Goal: Check status: Check status

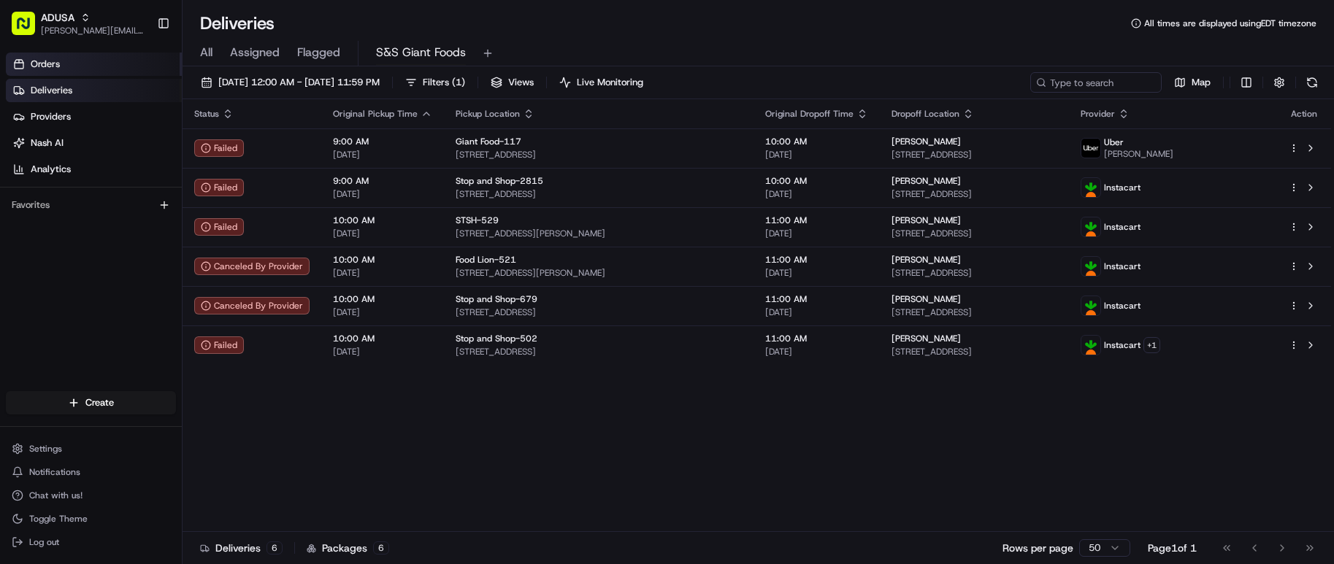
click at [70, 70] on link "Orders" at bounding box center [94, 64] width 176 height 23
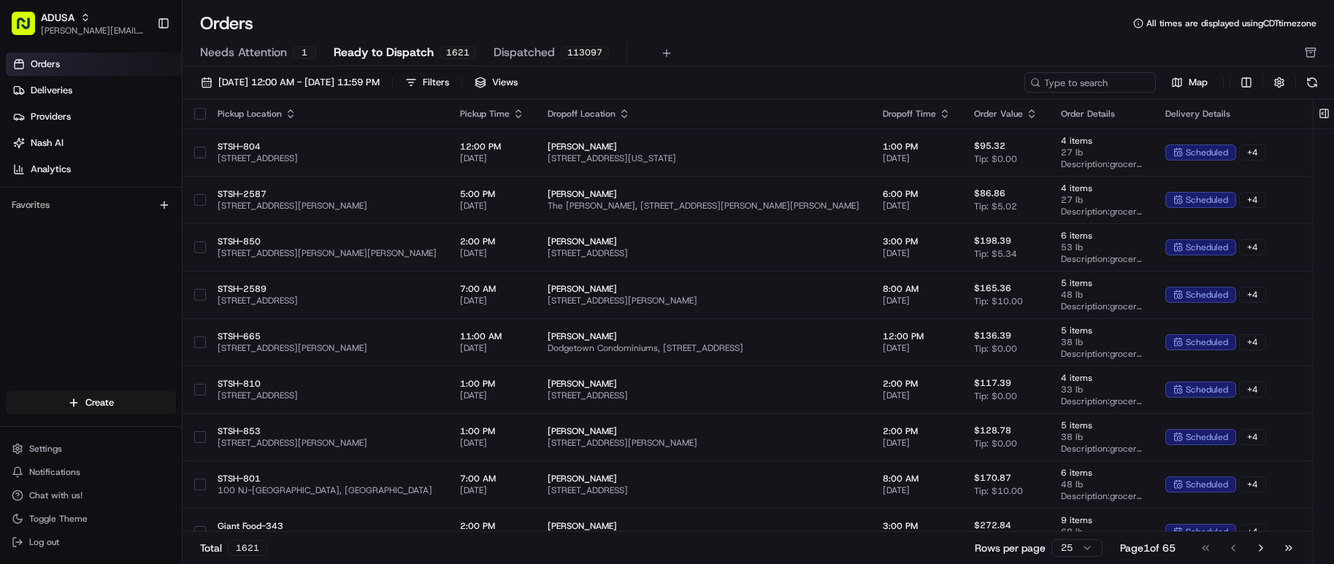
click at [820, 562] on div "Total 1621 Rows per page 25 Page 1 of 65 Go to first page Go to previous page G…" at bounding box center [747, 547] width 1130 height 33
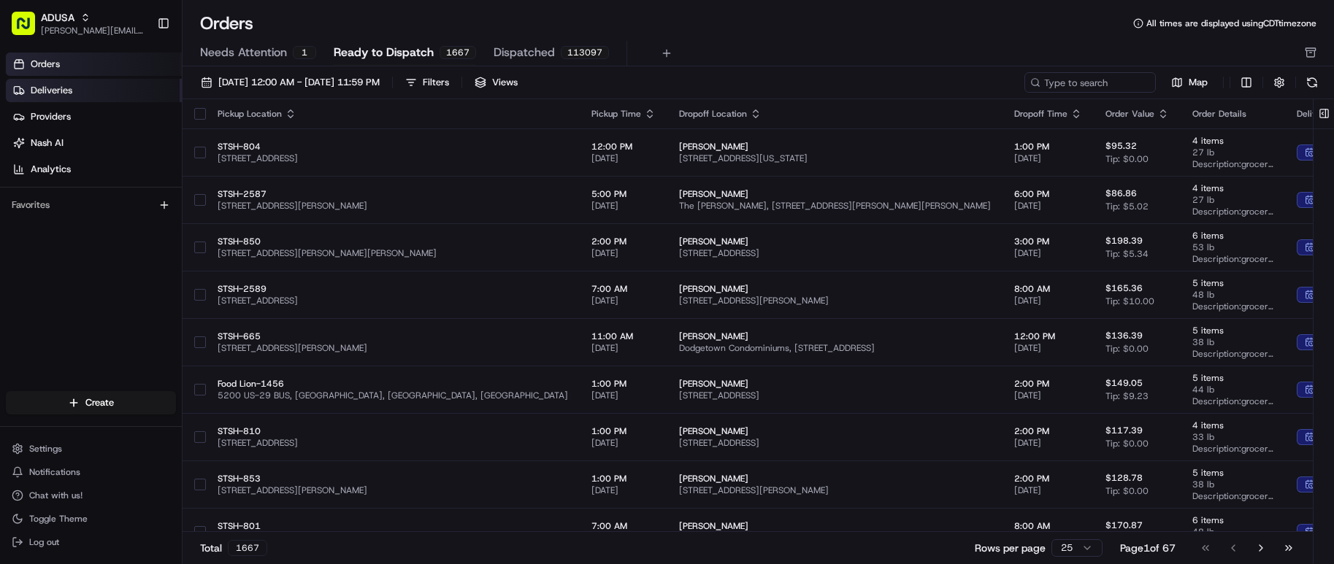
click at [84, 81] on link "Deliveries" at bounding box center [94, 90] width 176 height 23
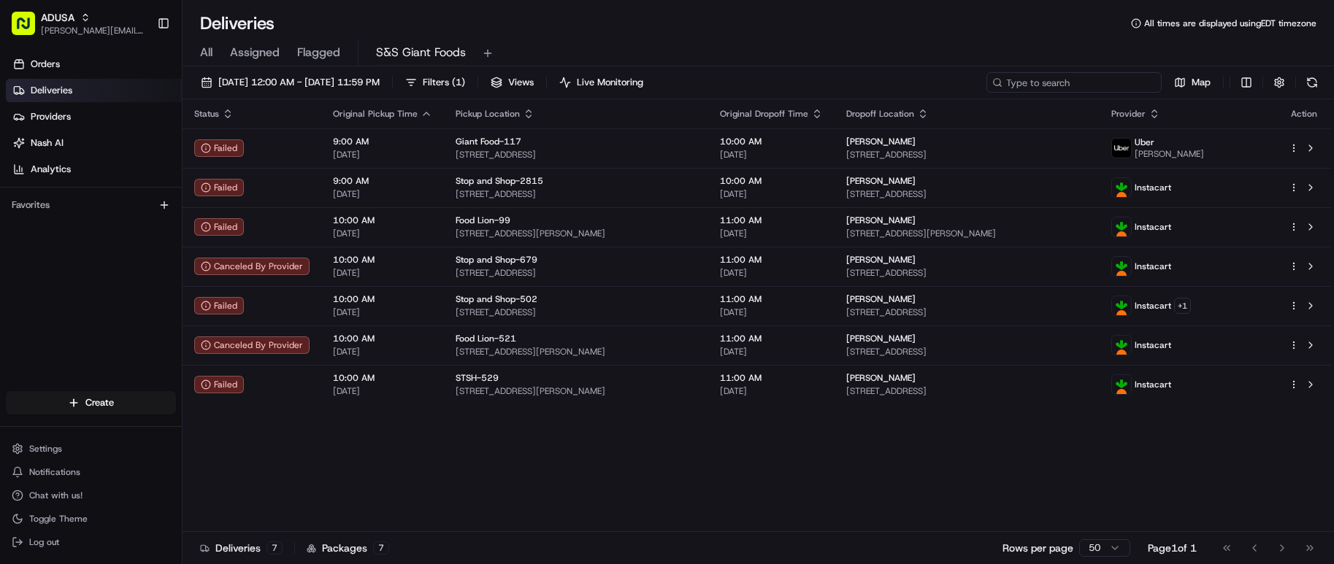
click at [1099, 85] on input at bounding box center [1073, 82] width 175 height 20
paste input "m706522620"
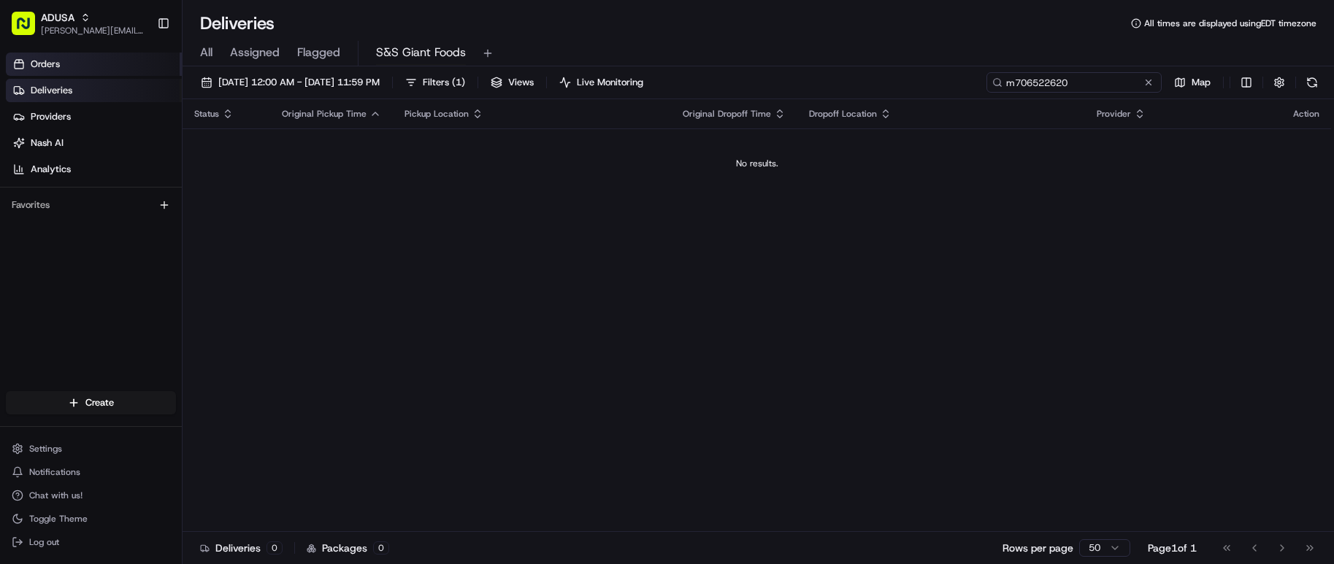
type input "m706522620"
click at [104, 64] on link "Orders" at bounding box center [94, 64] width 176 height 23
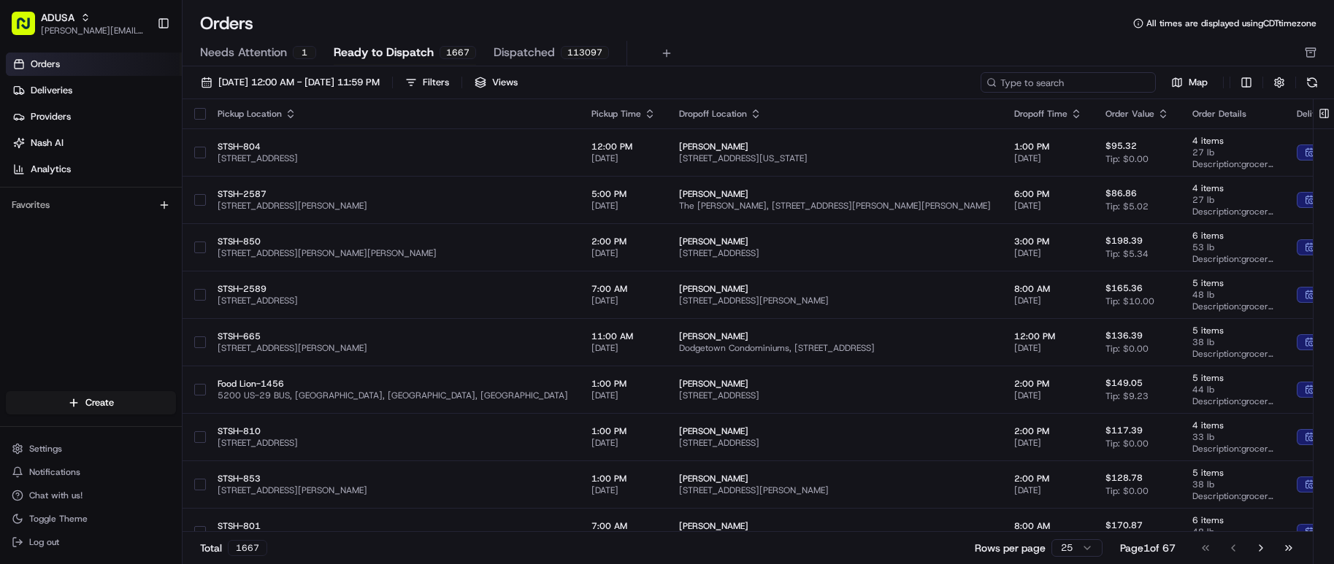
click at [1070, 82] on input at bounding box center [1067, 82] width 175 height 20
paste input "m706522620"
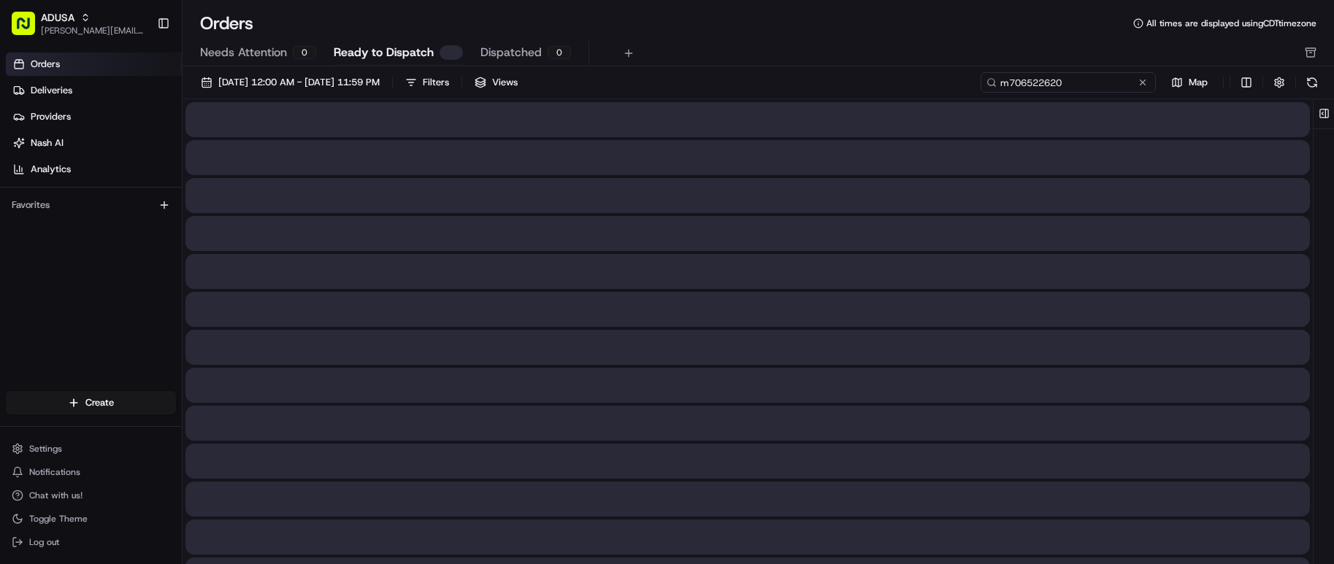
type input "m706522620"
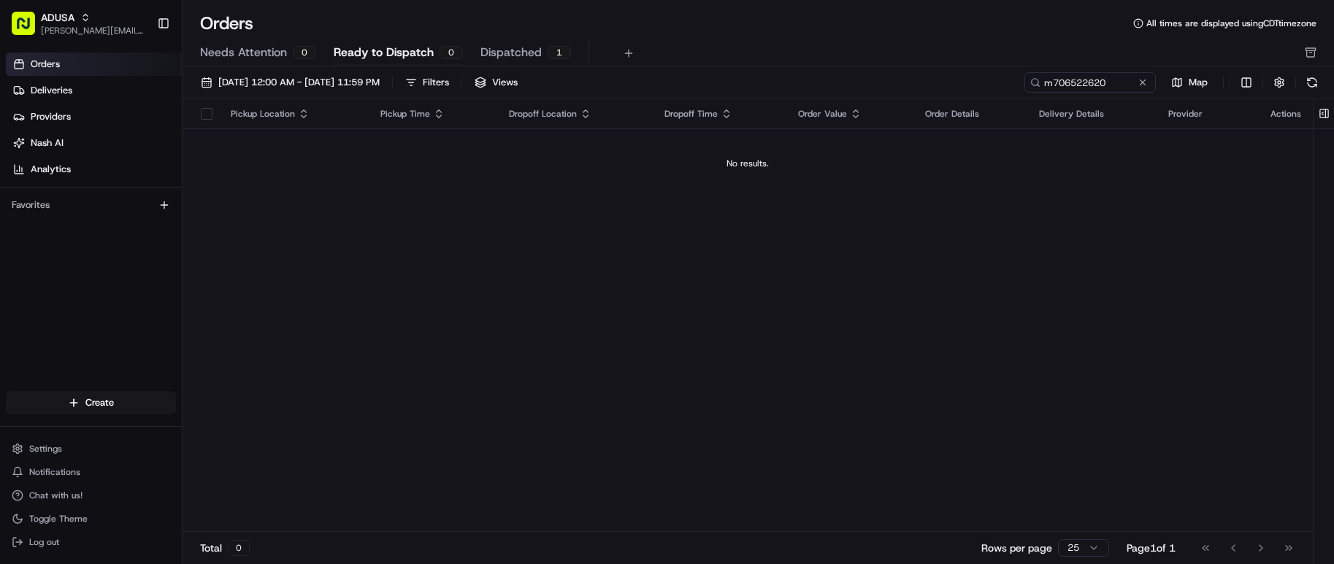
drag, startPoint x: 349, startPoint y: 82, endPoint x: 337, endPoint y: 93, distance: 16.5
click at [337, 93] on div "[DATE] 12:00 AM - [DATE] 11:59 PM Filters Views m706522620 Map" at bounding box center [757, 85] width 1151 height 27
click at [314, 83] on span "[DATE] 12:00 AM - [DATE] 11:59 PM" at bounding box center [298, 82] width 161 height 13
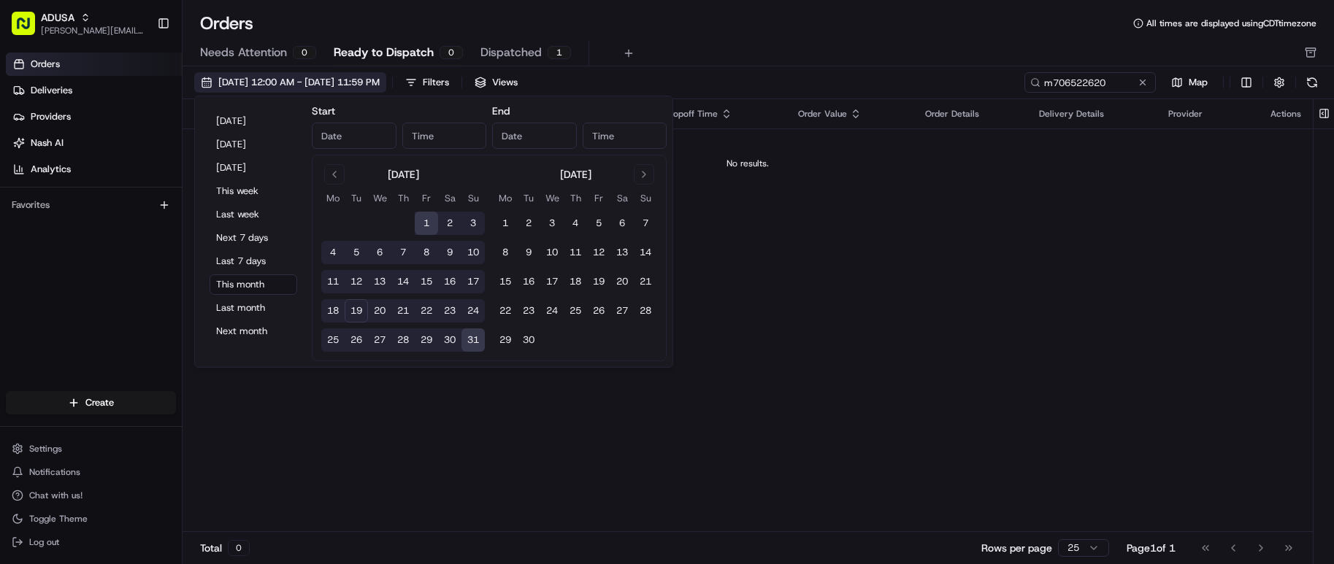
type input "[DATE]"
type input "12:00 AM"
type input "[DATE]"
type input "11:59 PM"
click at [716, 34] on div "Orders All times are displayed using CDT timezone" at bounding box center [757, 23] width 1151 height 23
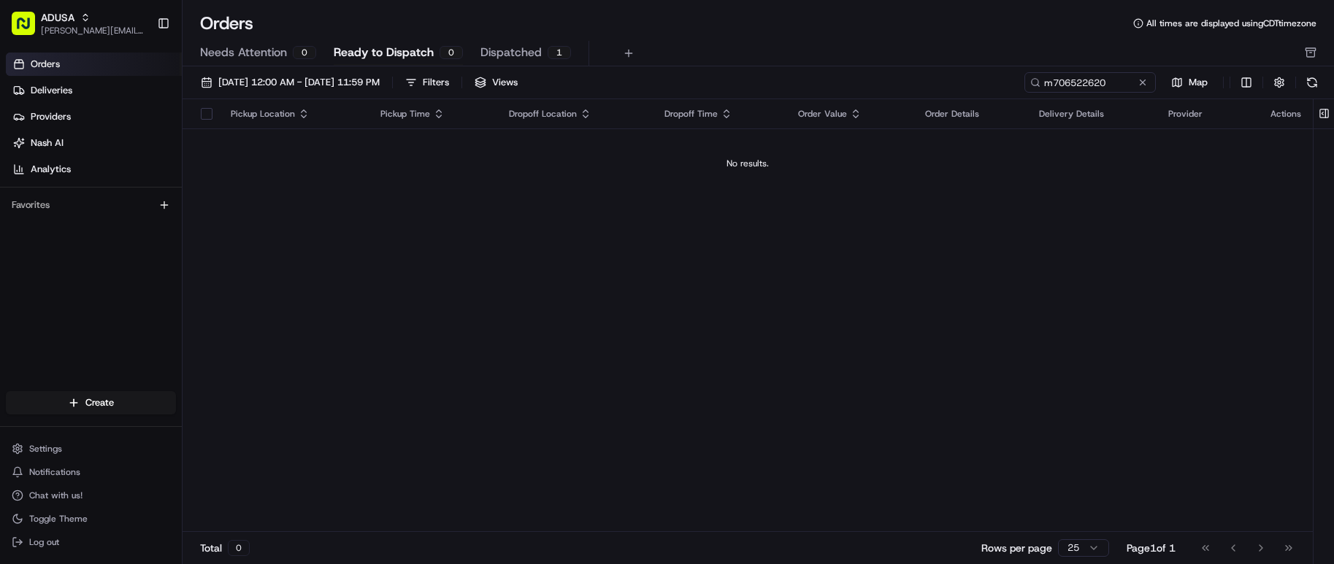
click at [215, 238] on div "Pickup Location Pickup Time Dropoff Location Dropoff Time Order Value Order Det…" at bounding box center [747, 315] width 1130 height 433
click at [65, 90] on span "Deliveries" at bounding box center [52, 90] width 42 height 13
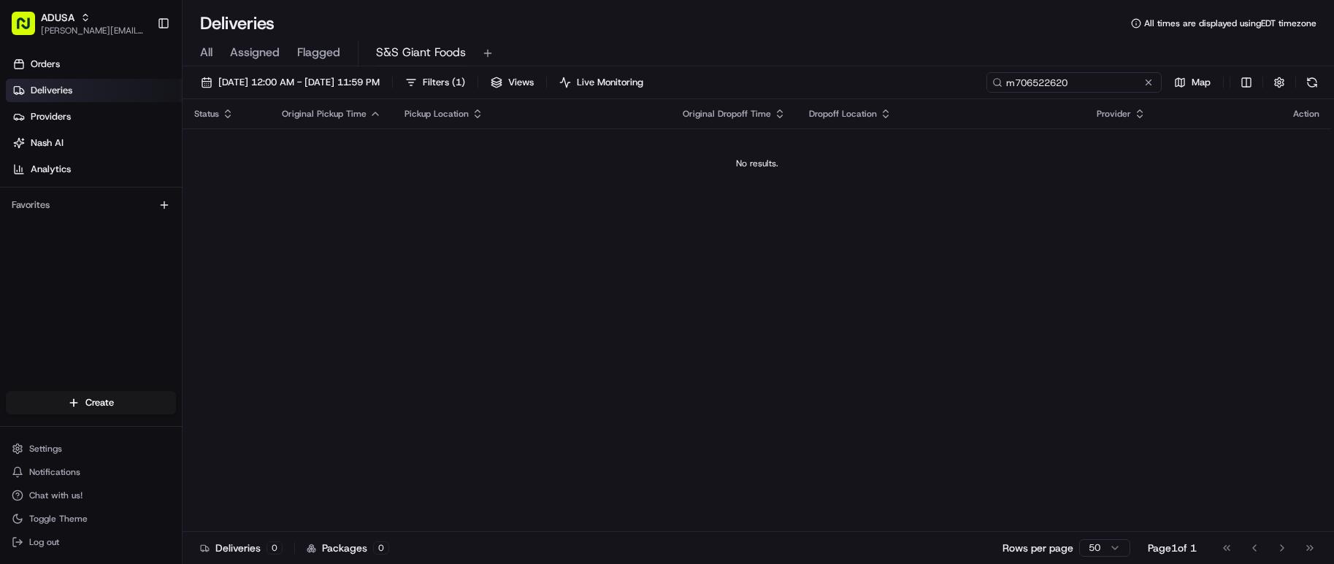
click at [1119, 83] on input "m706522620" at bounding box center [1073, 82] width 175 height 20
click at [1003, 186] on td "No results." at bounding box center [756, 163] width 1148 height 70
click at [301, 78] on span "[DATE] 12:00 AM - [DATE] 11:59 PM" at bounding box center [298, 82] width 161 height 13
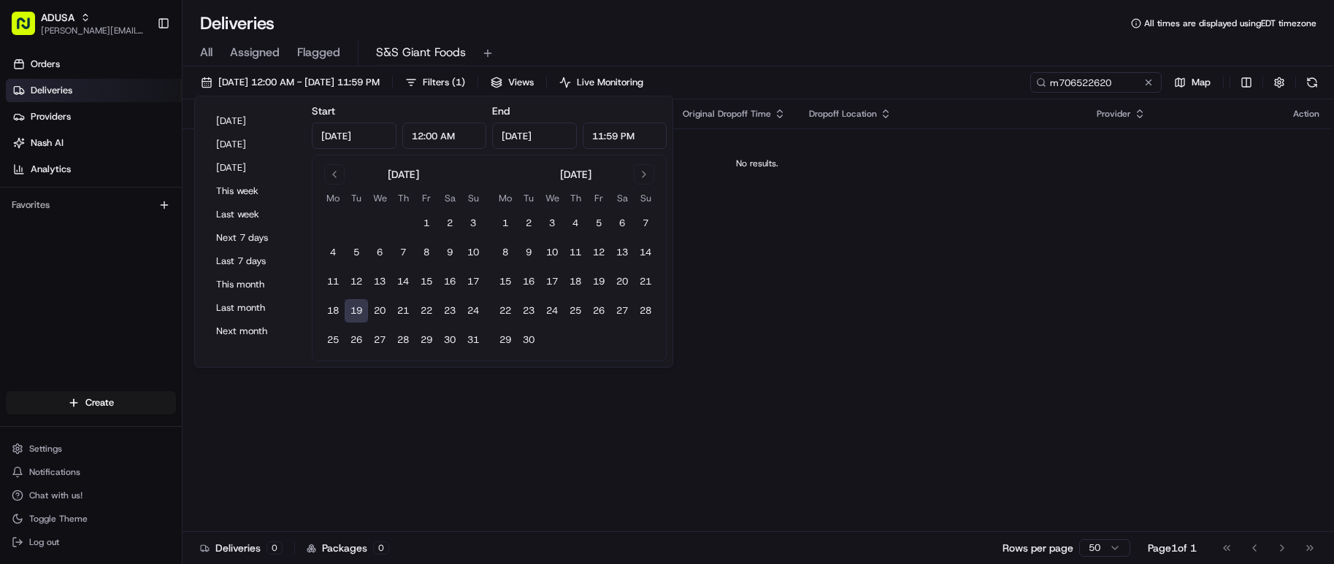
click at [357, 307] on button "19" at bounding box center [356, 310] width 23 height 23
click at [345, 299] on button "19" at bounding box center [356, 310] width 23 height 23
click at [861, 340] on div "Status Original Pickup Time Pickup Location Original Dropoff Time Dropoff Locat…" at bounding box center [756, 315] width 1148 height 433
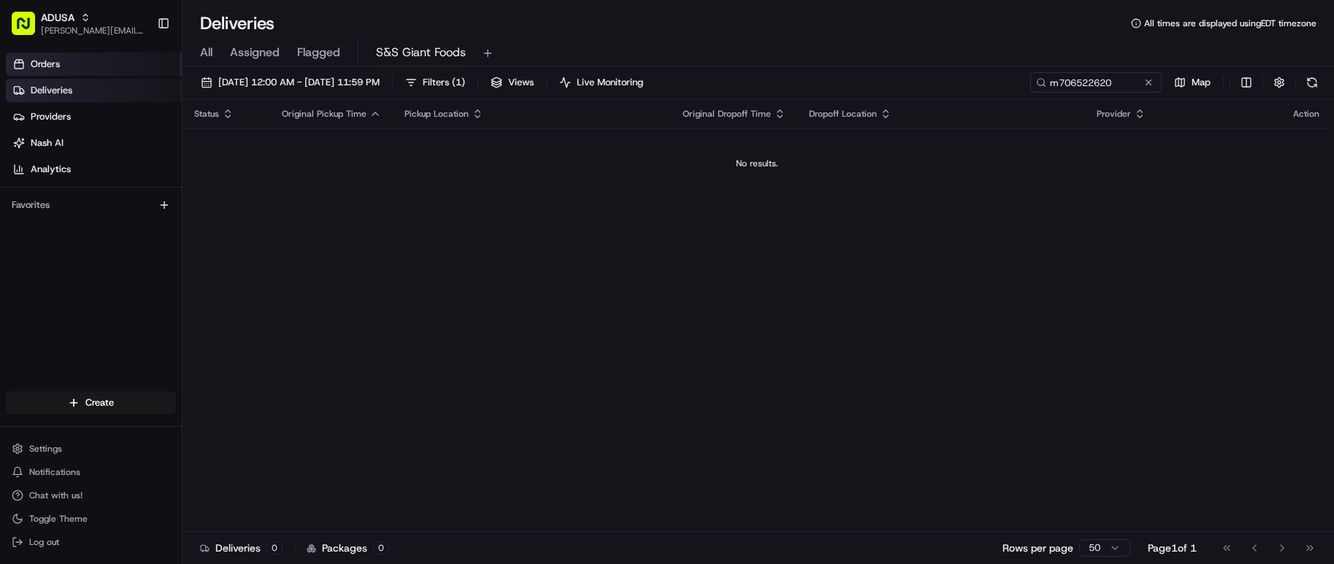
click at [53, 61] on span "Orders" at bounding box center [45, 64] width 29 height 13
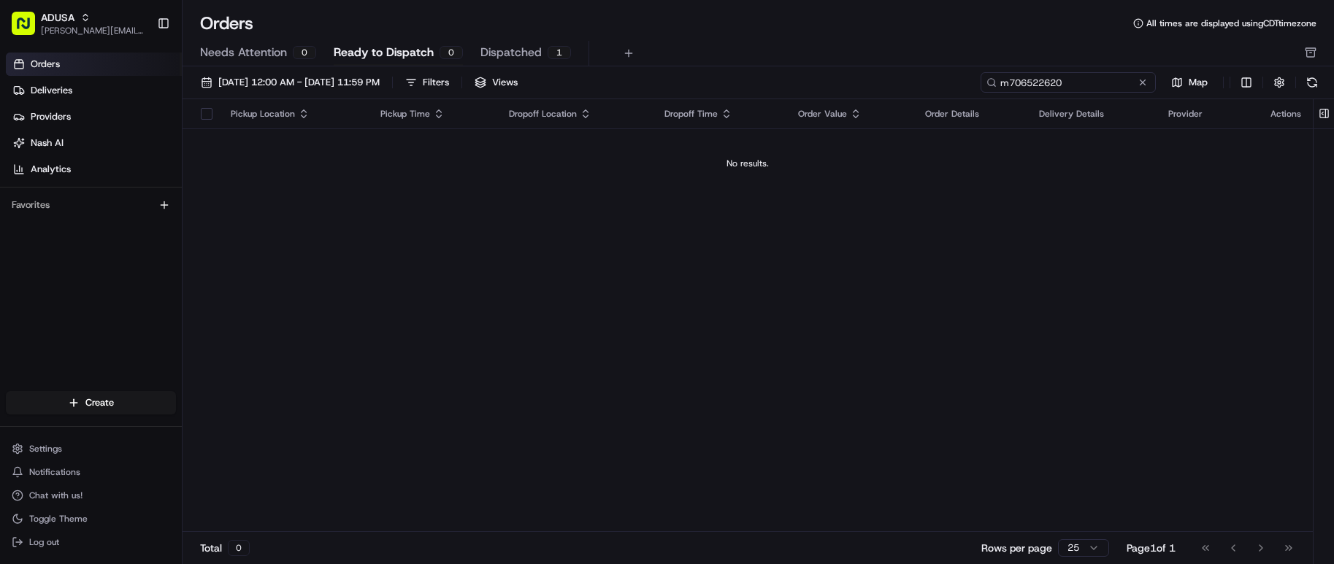
click at [1119, 84] on input "m706522620" at bounding box center [1067, 82] width 175 height 20
click at [1022, 415] on div "Pickup Location Pickup Time Dropoff Location Dropoff Time Order Value Order Det…" at bounding box center [747, 315] width 1130 height 433
click at [1116, 84] on input "m706522620" at bounding box center [1067, 82] width 175 height 20
click at [758, 334] on div "Pickup Location Pickup Time Dropoff Location Dropoff Time Order Value Order Det…" at bounding box center [747, 315] width 1130 height 433
click at [296, 83] on span "[DATE] 12:00 AM - [DATE] 11:59 PM" at bounding box center [298, 82] width 161 height 13
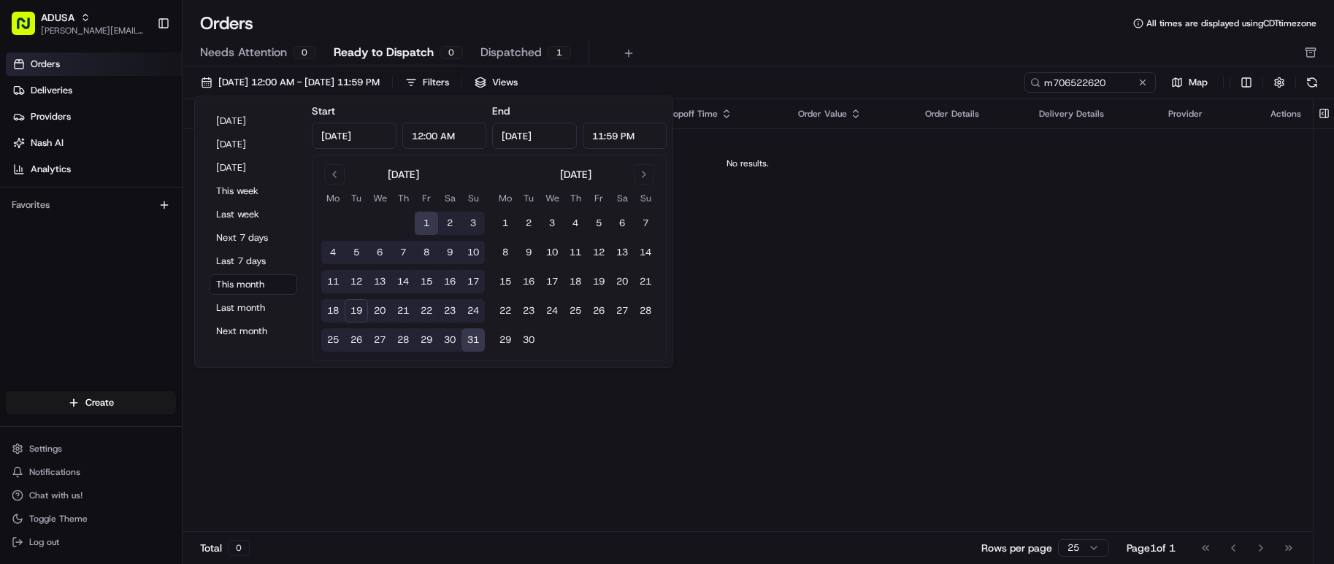
click at [361, 313] on button "19" at bounding box center [356, 310] width 23 height 23
type input "[DATE]"
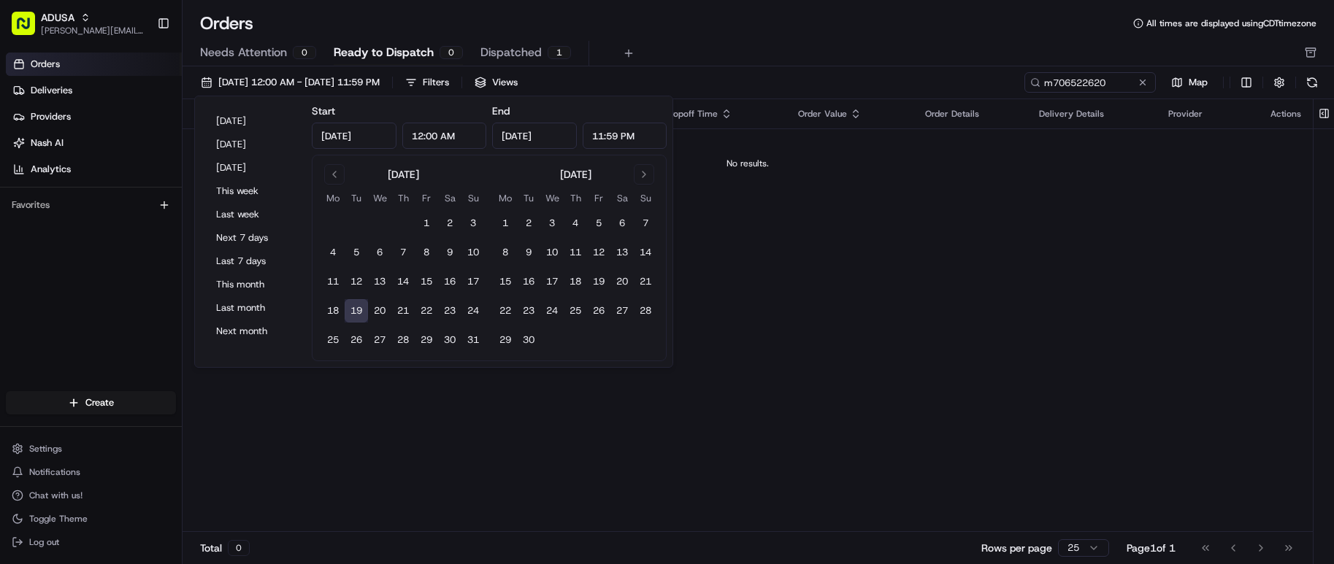
click at [983, 223] on div "Pickup Location Pickup Time Dropoff Location Dropoff Time Order Value Order Det…" at bounding box center [747, 315] width 1130 height 433
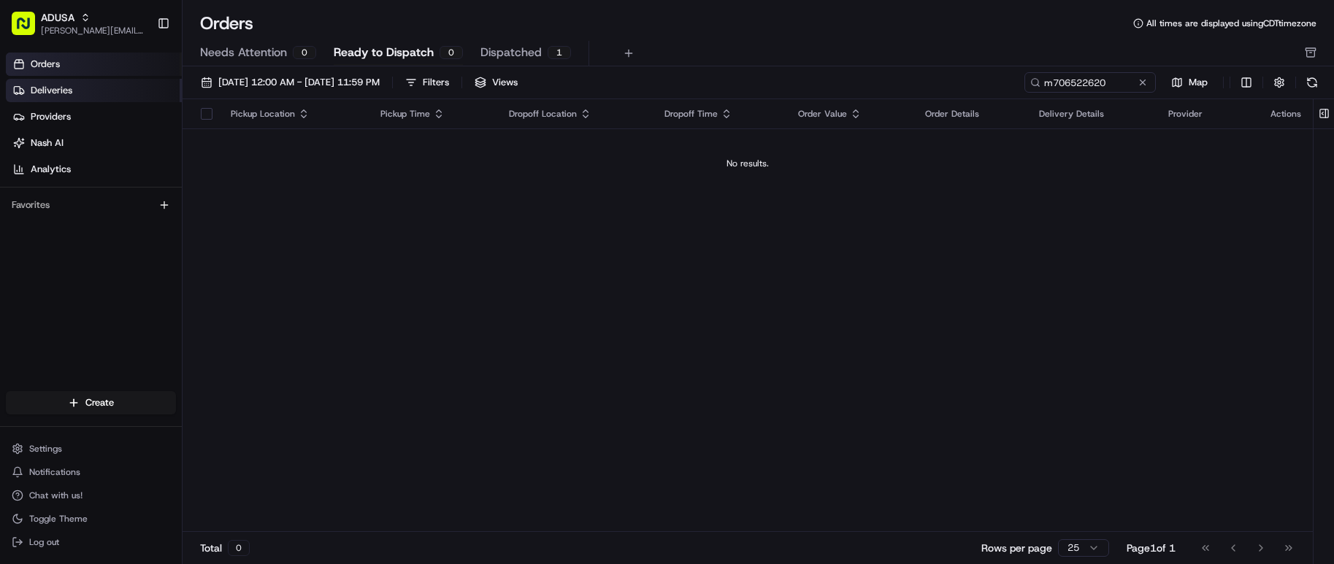
click at [87, 89] on link "Deliveries" at bounding box center [94, 90] width 176 height 23
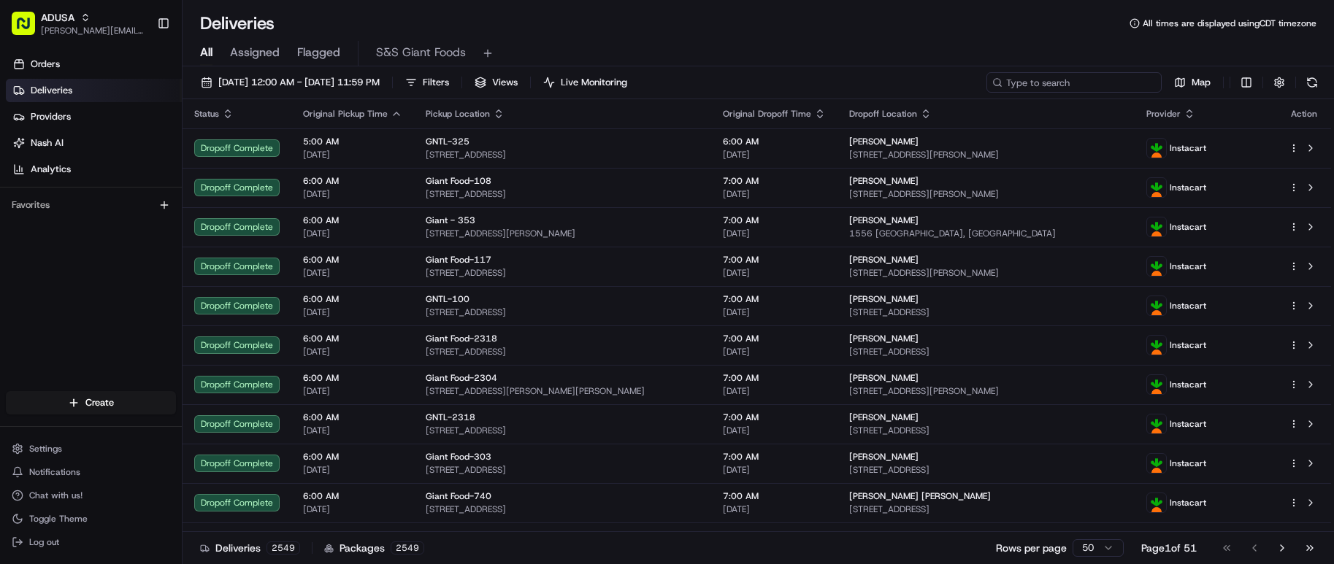
click at [1069, 83] on input at bounding box center [1073, 82] width 175 height 20
paste input "m706522620"
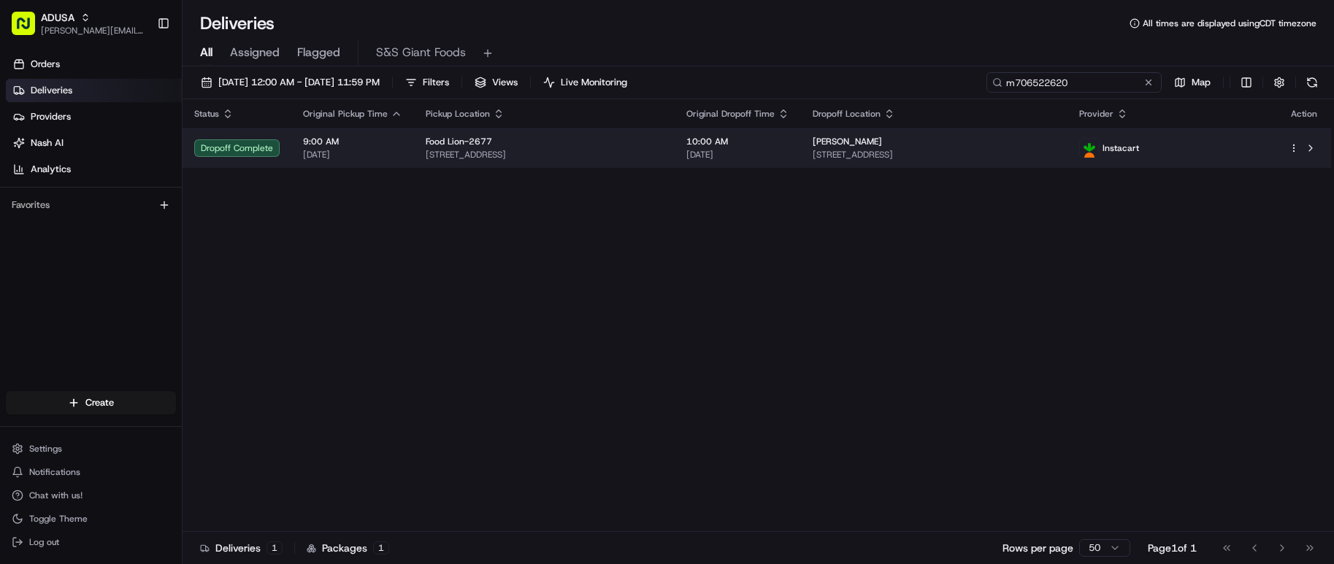
type input "m706522620"
click at [663, 154] on span "796 Valley Rd, Mocksville, NC 27028, US" at bounding box center [544, 155] width 237 height 12
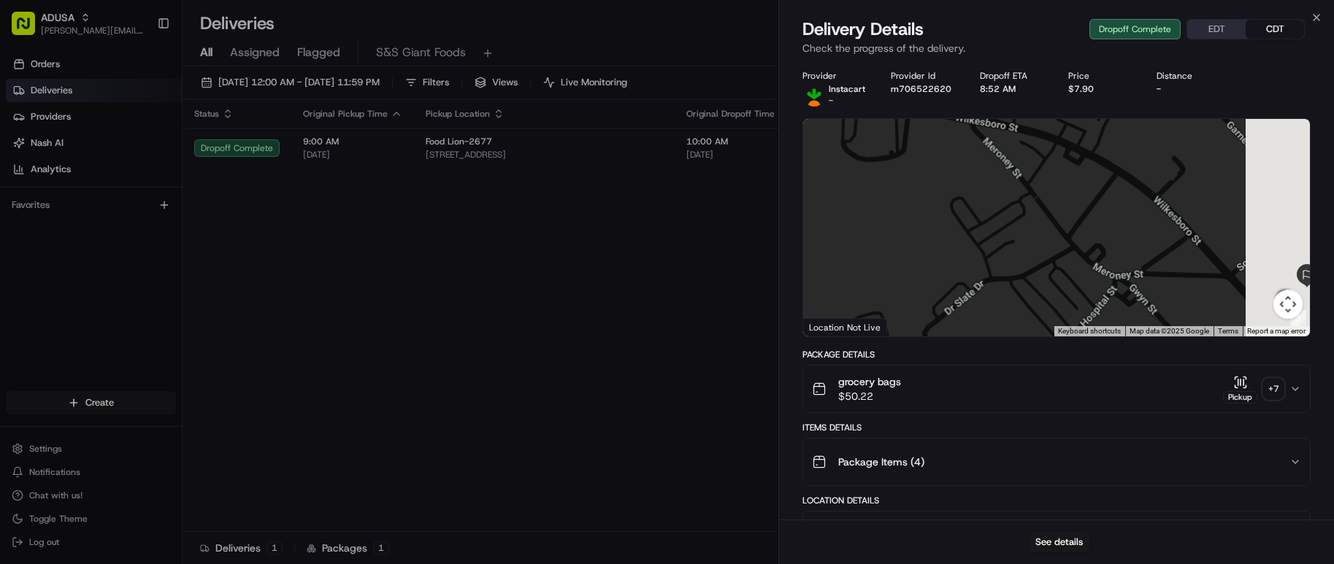
drag, startPoint x: 1183, startPoint y: 258, endPoint x: 944, endPoint y: 164, distance: 256.6
click at [944, 164] on div at bounding box center [1056, 228] width 507 height 218
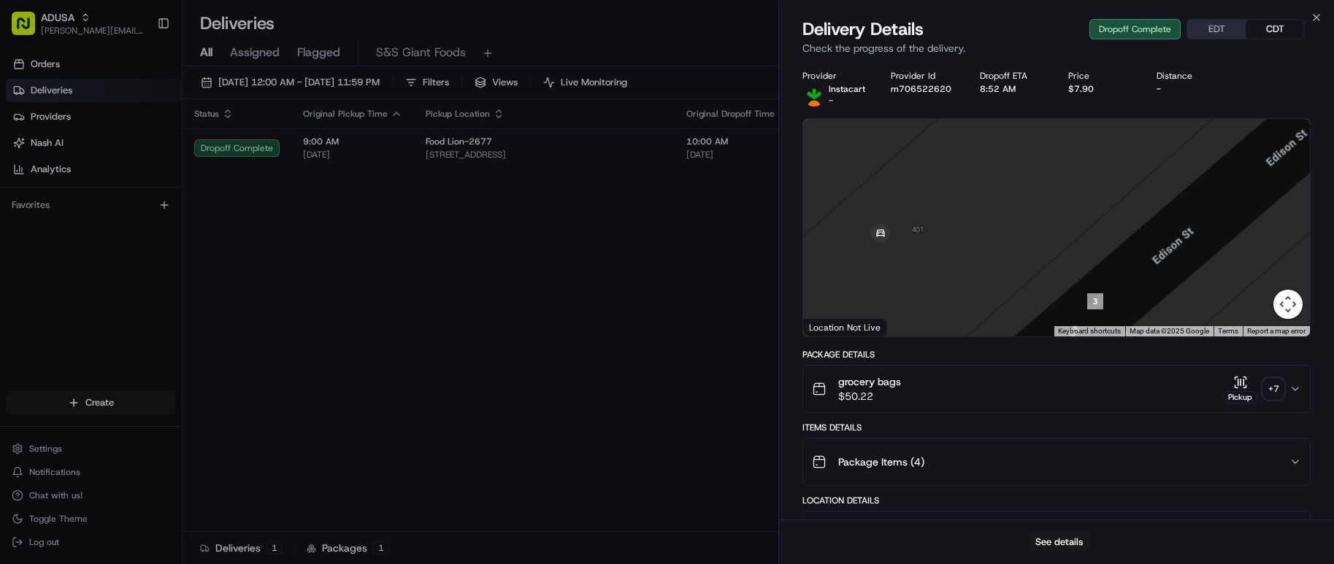
drag, startPoint x: 1151, startPoint y: 288, endPoint x: 1073, endPoint y: 145, distance: 163.0
click at [1076, 138] on div at bounding box center [1056, 228] width 507 height 218
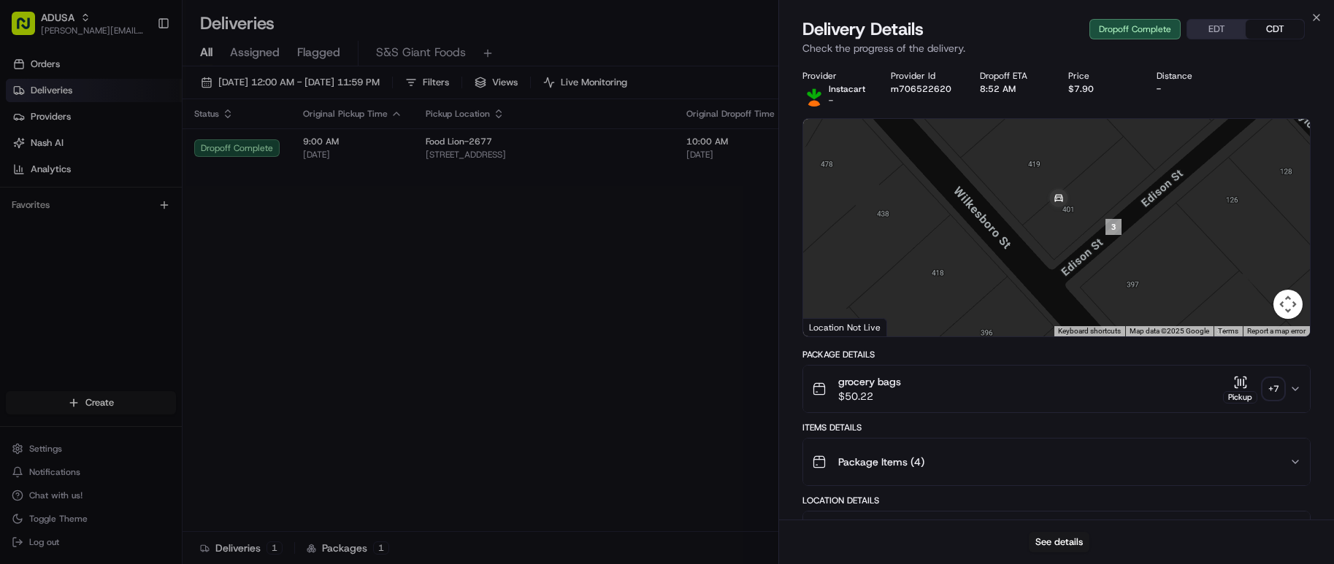
drag, startPoint x: 1136, startPoint y: 312, endPoint x: 1188, endPoint y: 134, distance: 185.5
click at [1188, 134] on div at bounding box center [1056, 228] width 507 height 218
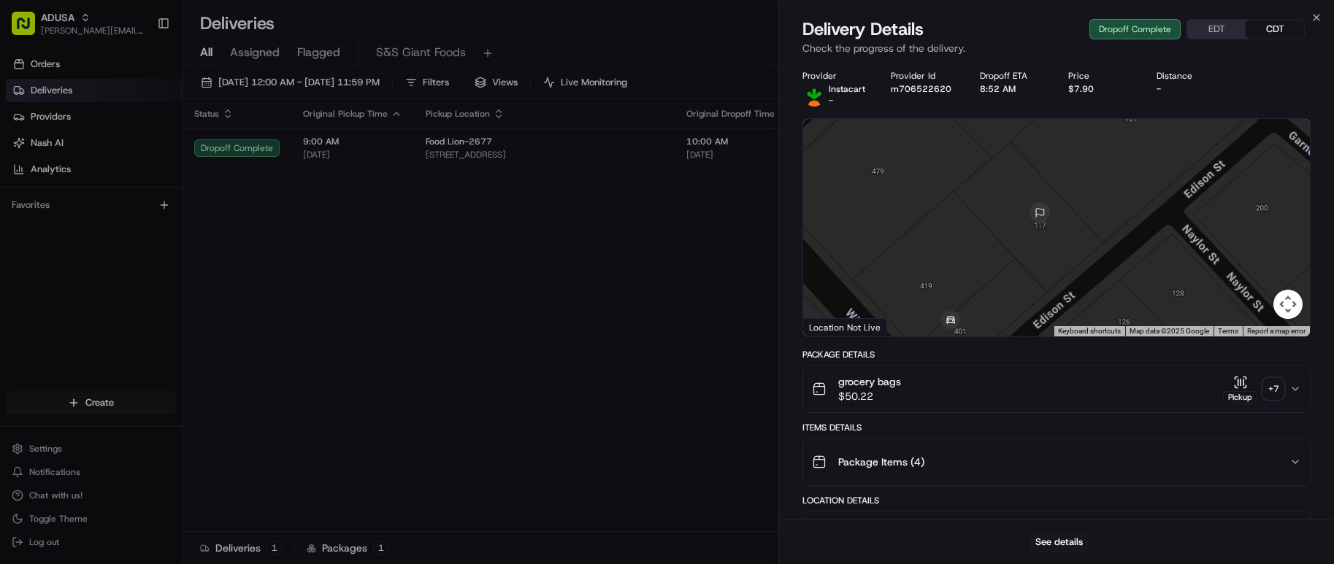
drag, startPoint x: 1141, startPoint y: 176, endPoint x: 1031, endPoint y: 301, distance: 166.6
click at [1031, 301] on div at bounding box center [1056, 228] width 507 height 218
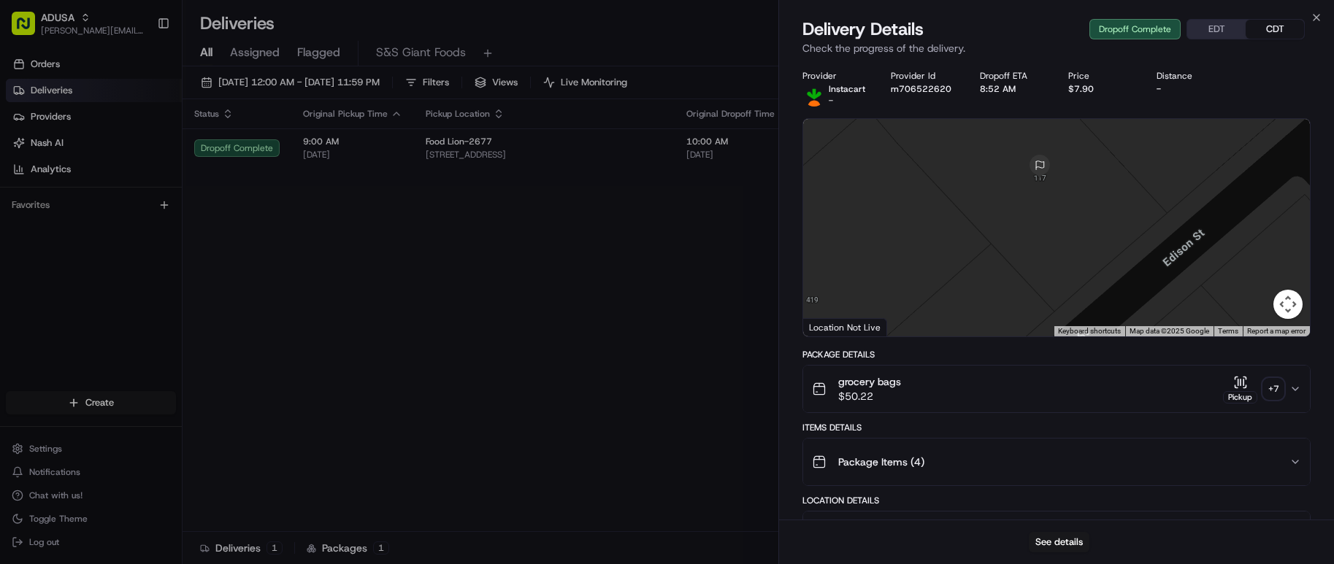
drag, startPoint x: 1044, startPoint y: 269, endPoint x: 1124, endPoint y: 161, distance: 134.0
click at [1124, 161] on div at bounding box center [1056, 228] width 507 height 218
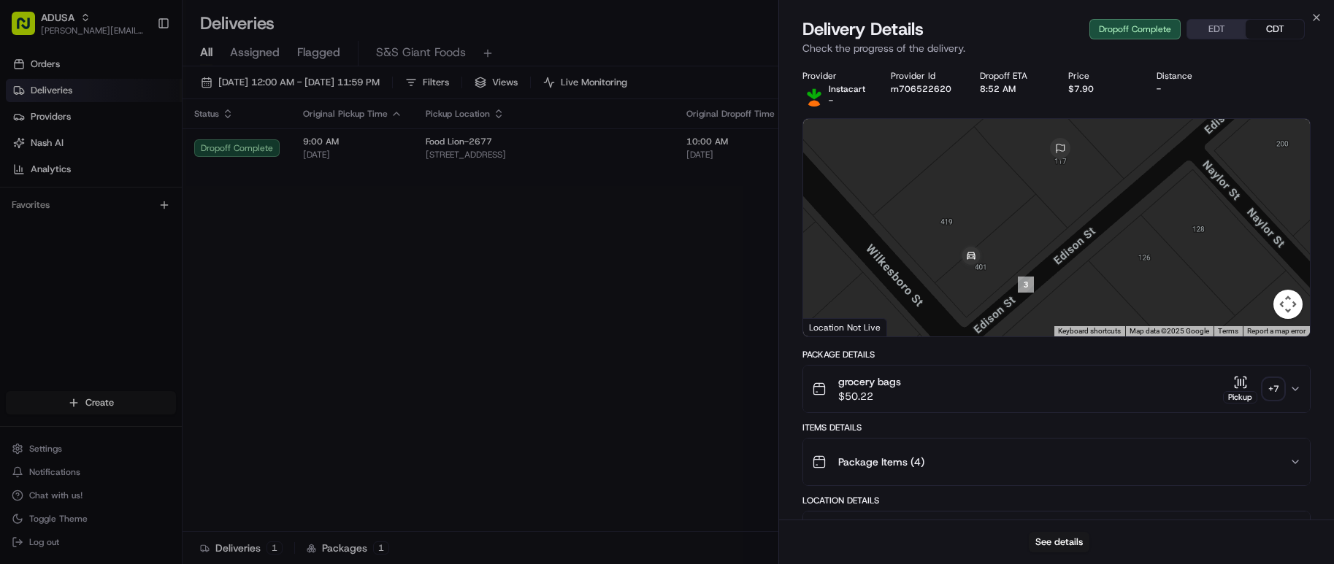
drag, startPoint x: 1175, startPoint y: 183, endPoint x: 1109, endPoint y: 230, distance: 81.2
click at [1109, 230] on div at bounding box center [1056, 228] width 507 height 218
click at [1283, 303] on button "Map camera controls" at bounding box center [1287, 304] width 29 height 29
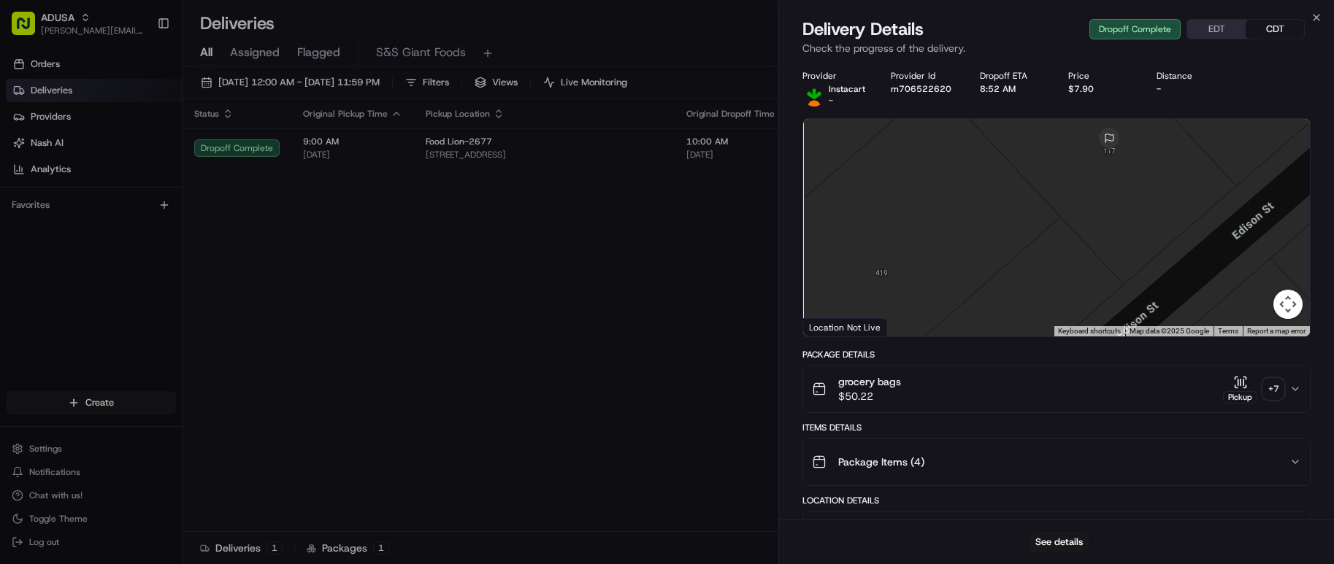
drag, startPoint x: 1067, startPoint y: 223, endPoint x: 1152, endPoint y: 289, distance: 107.2
click at [1152, 289] on div at bounding box center [1056, 228] width 507 height 218
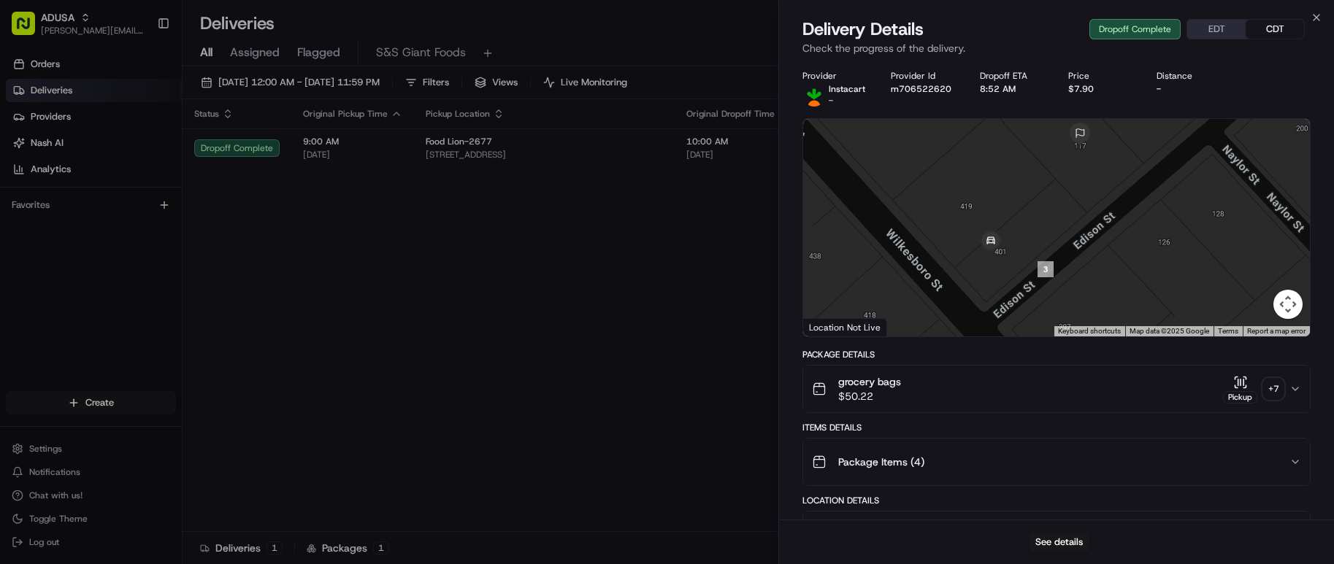
drag, startPoint x: 1146, startPoint y: 285, endPoint x: 1107, endPoint y: 224, distance: 72.3
click at [1107, 224] on div at bounding box center [1056, 228] width 507 height 218
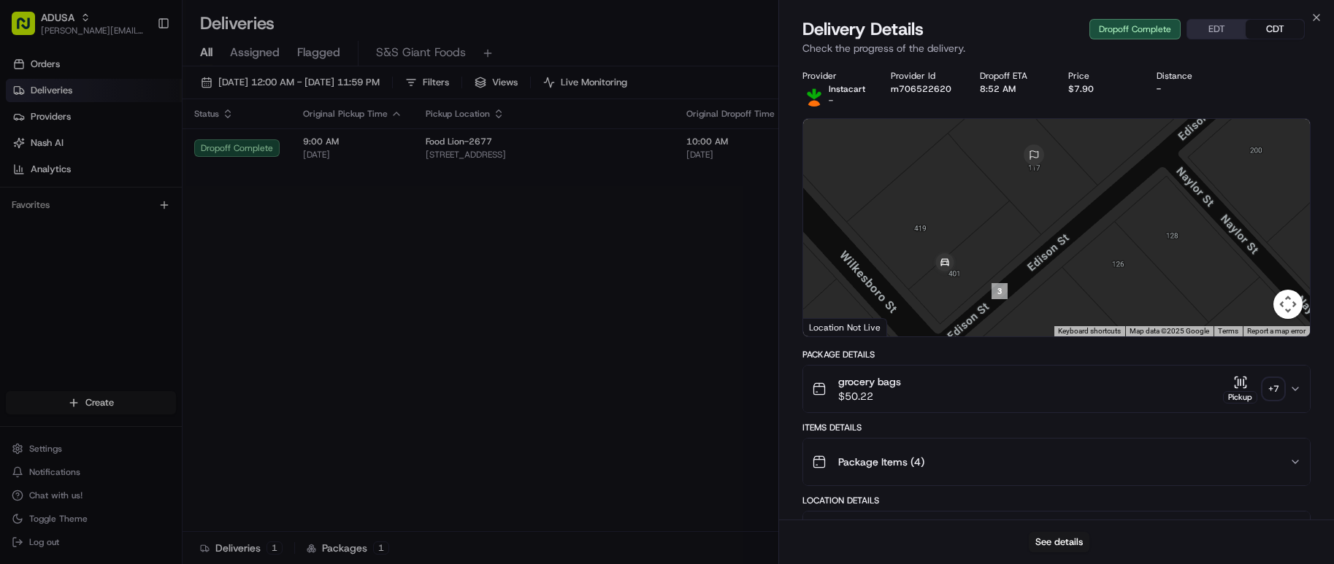
drag, startPoint x: 1105, startPoint y: 188, endPoint x: 1060, endPoint y: 209, distance: 49.7
click at [1060, 209] on div at bounding box center [1056, 228] width 507 height 218
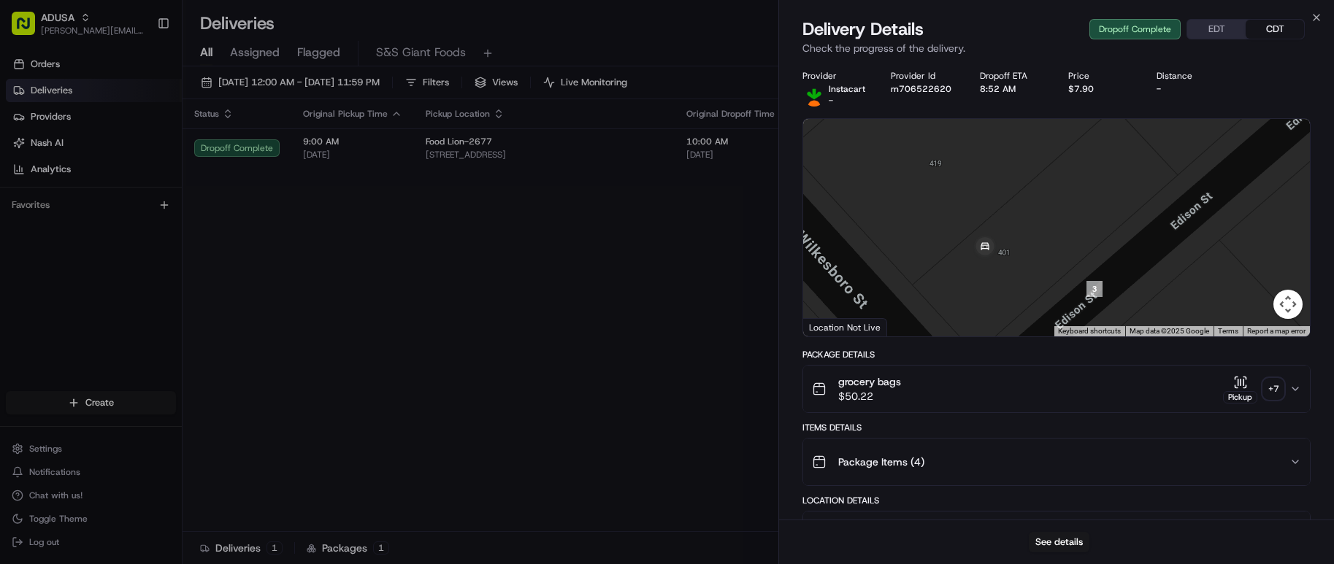
drag, startPoint x: 963, startPoint y: 278, endPoint x: 1012, endPoint y: 309, distance: 58.7
click at [1012, 309] on div at bounding box center [1056, 228] width 507 height 218
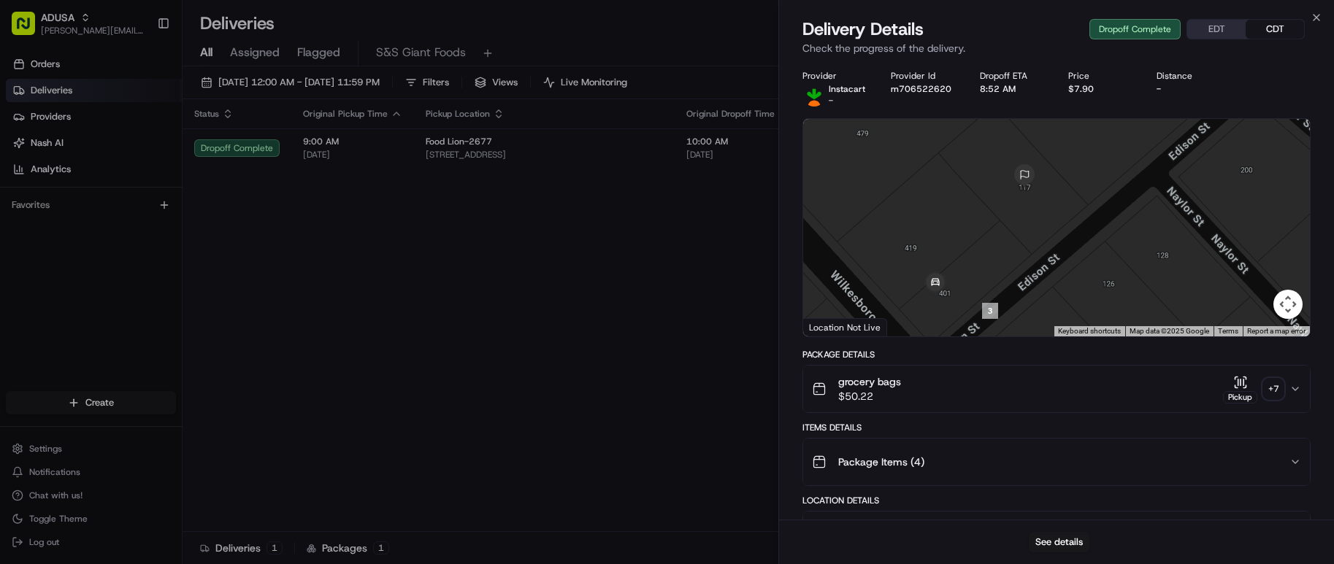
drag, startPoint x: 1130, startPoint y: 212, endPoint x: 1064, endPoint y: 239, distance: 71.3
click at [1064, 239] on div at bounding box center [1056, 228] width 507 height 218
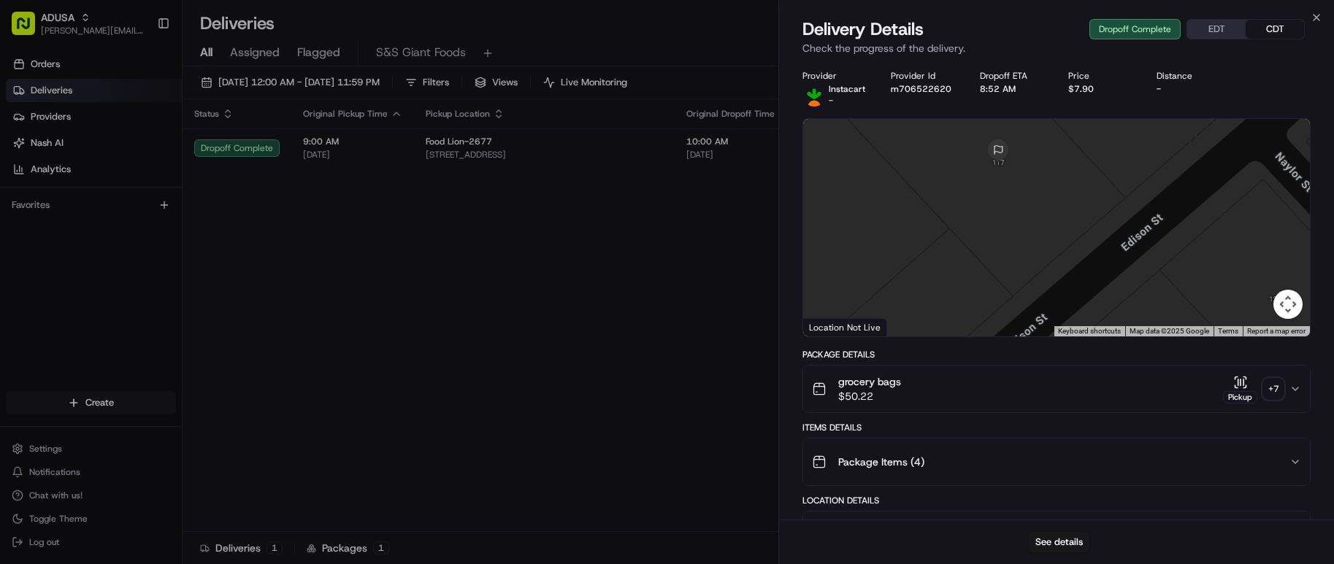
drag, startPoint x: 1072, startPoint y: 215, endPoint x: 1044, endPoint y: 257, distance: 51.0
click at [1044, 257] on div at bounding box center [1056, 228] width 507 height 218
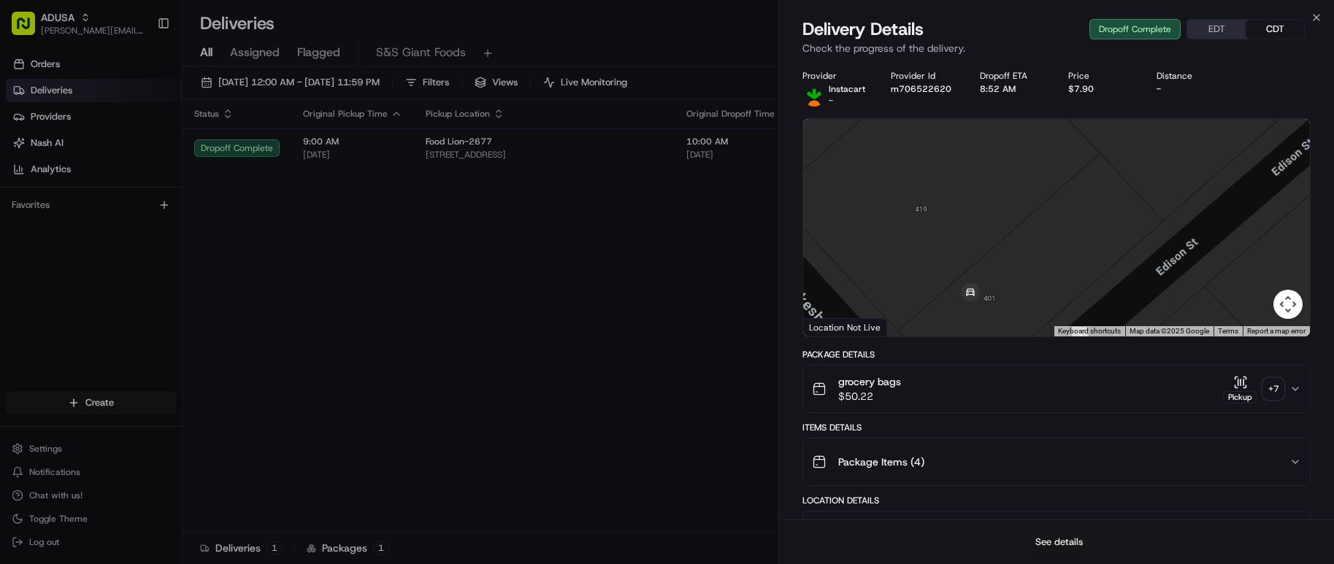
click at [1045, 549] on button "See details" at bounding box center [1058, 542] width 61 height 20
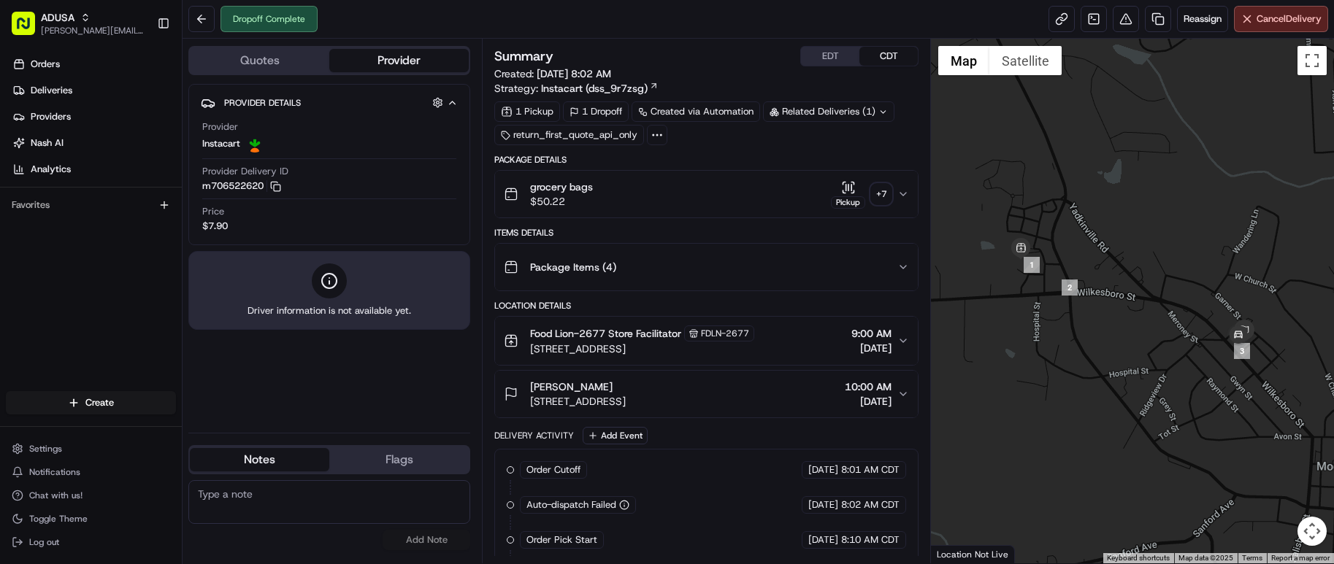
click at [331, 496] on textarea at bounding box center [329, 502] width 282 height 44
type textarea "The customer never received her order, Per IC dispatch the IC driver delivered …"
click at [434, 541] on button "Add Note" at bounding box center [426, 540] width 88 height 20
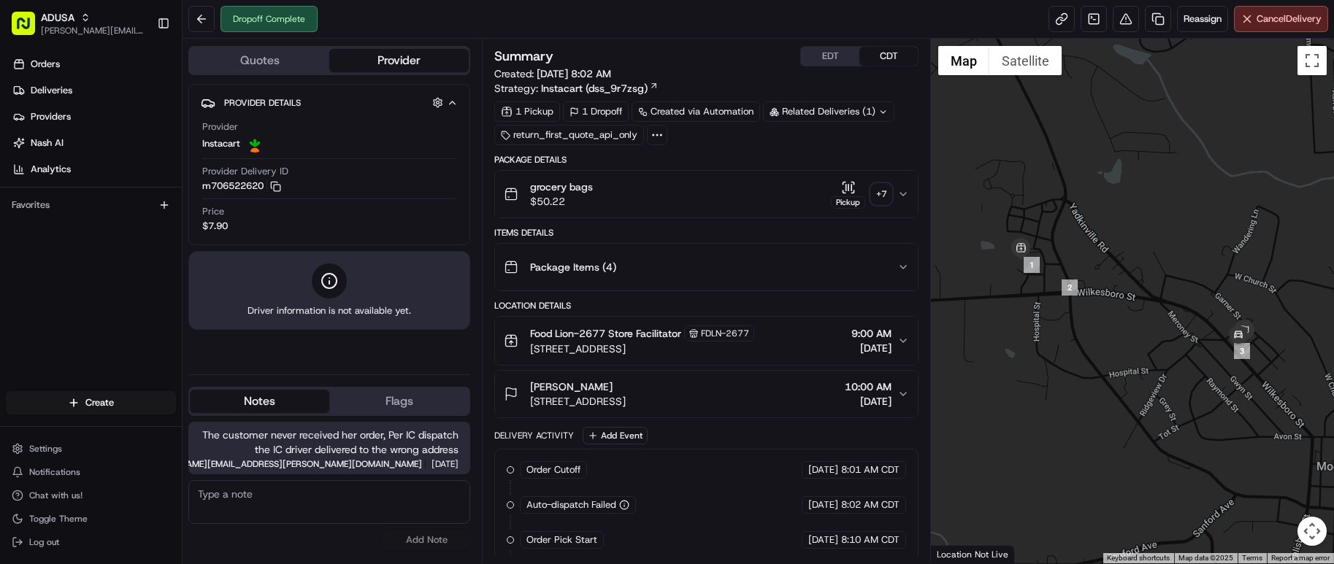
drag, startPoint x: 1075, startPoint y: 167, endPoint x: 1060, endPoint y: 166, distance: 15.3
click at [1075, 167] on div at bounding box center [1132, 301] width 403 height 525
click at [197, 22] on button at bounding box center [201, 19] width 26 height 26
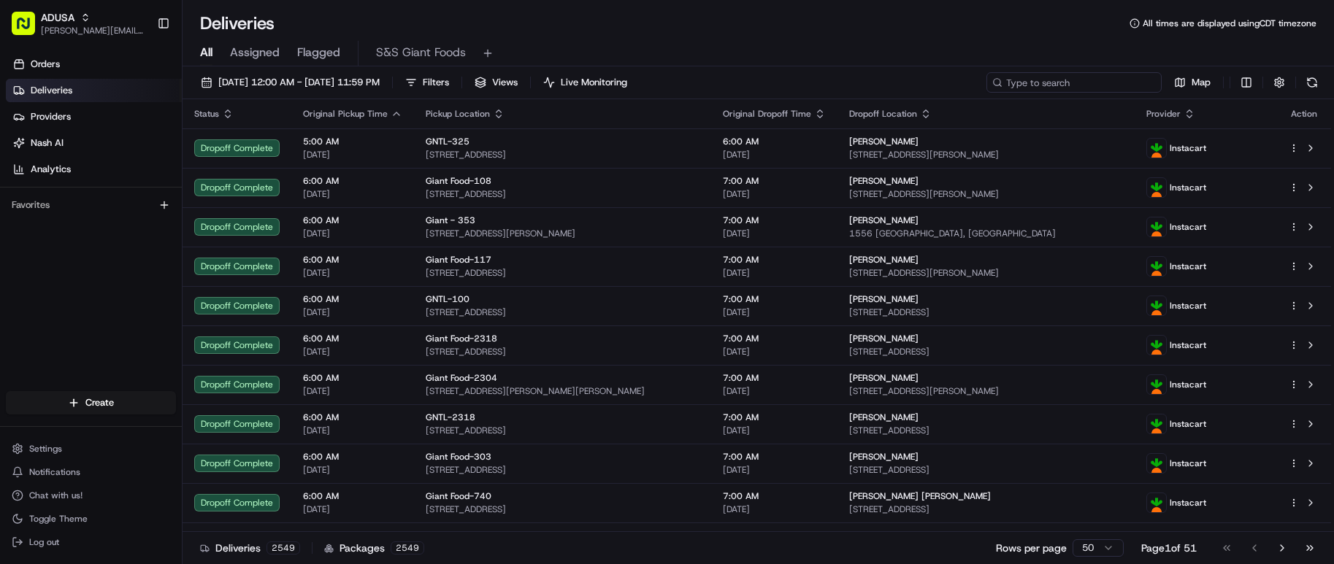
click at [1112, 85] on input at bounding box center [1073, 82] width 175 height 20
paste input "m704991813"
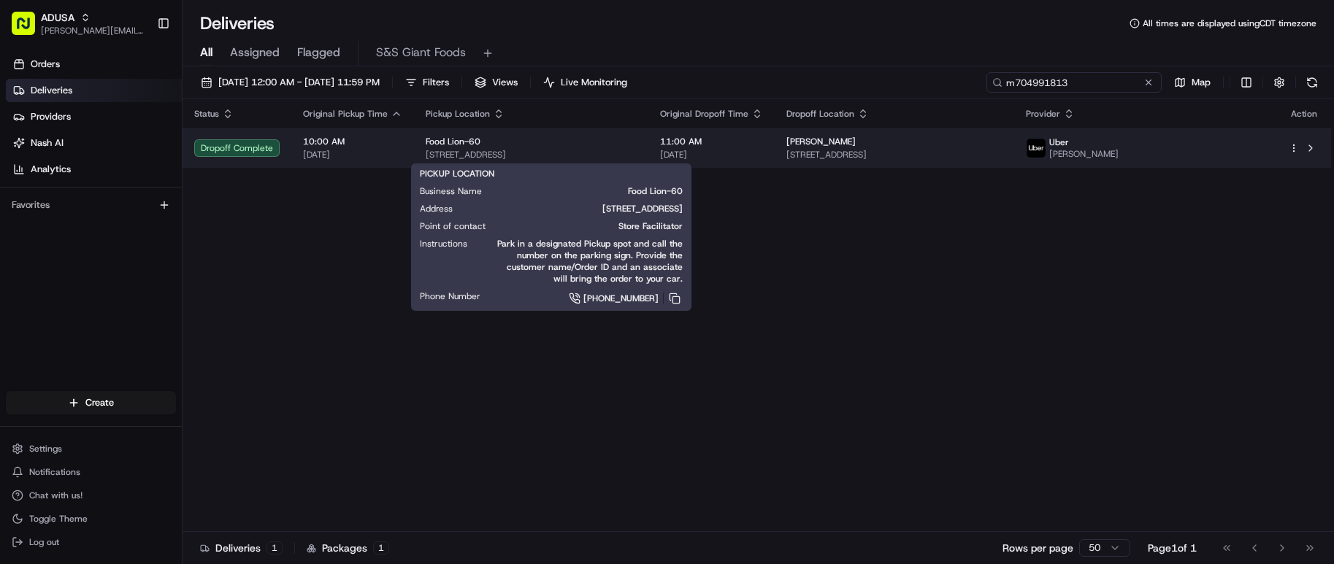
type input "m704991813"
click at [613, 153] on span "2529 Broad St, Camden, SC 29020, US" at bounding box center [531, 155] width 211 height 12
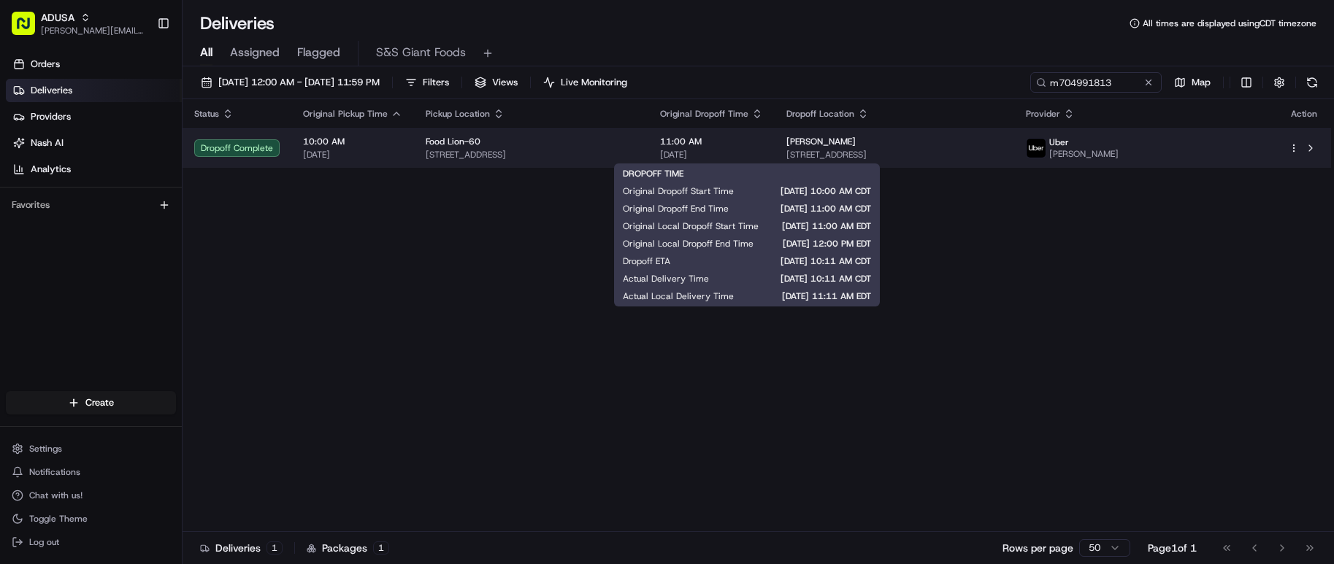
click at [704, 151] on span "[DATE]" at bounding box center [711, 155] width 103 height 12
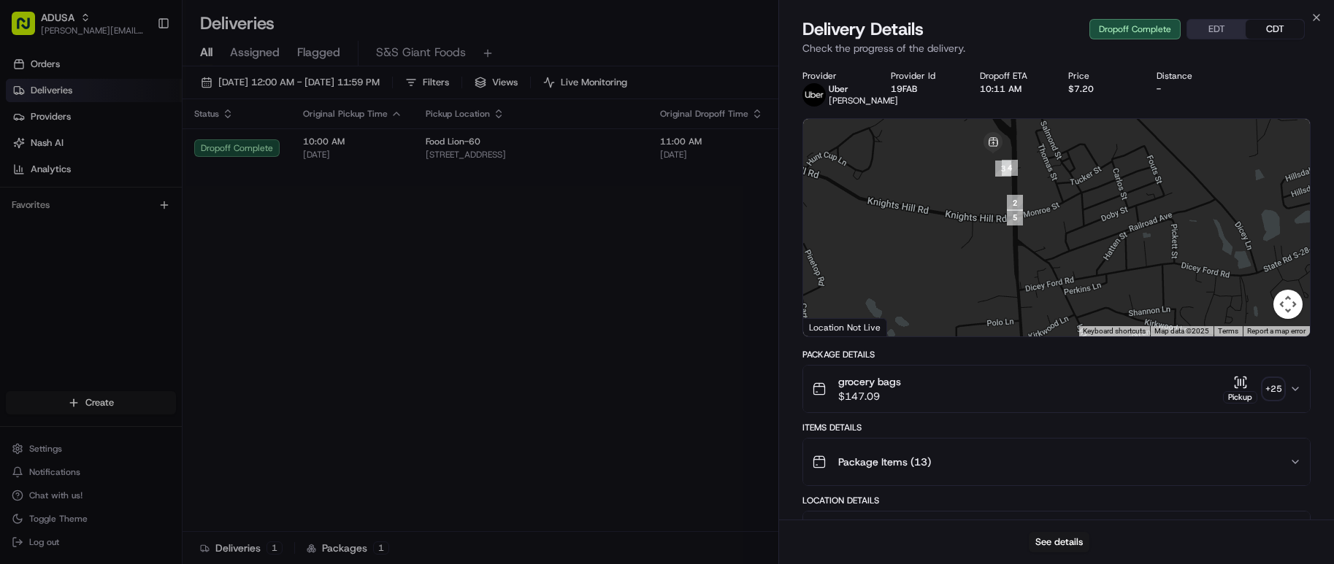
drag, startPoint x: 990, startPoint y: 149, endPoint x: 974, endPoint y: 301, distance: 152.7
click at [974, 301] on div at bounding box center [1056, 228] width 507 height 218
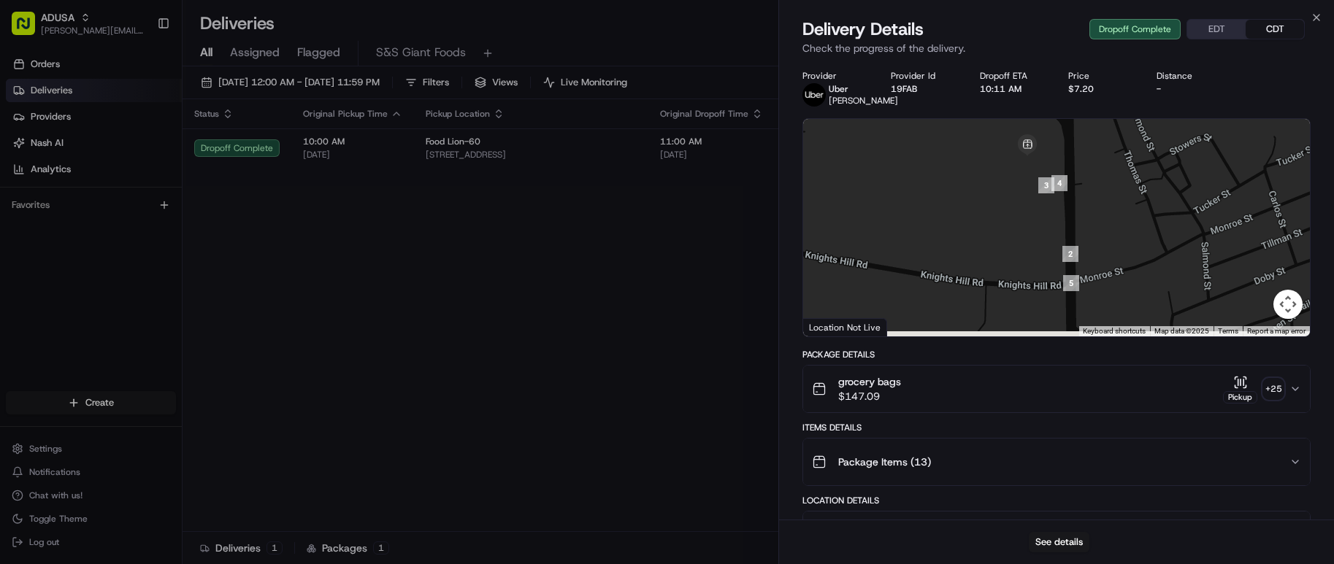
drag, startPoint x: 1020, startPoint y: 304, endPoint x: 993, endPoint y: 166, distance: 139.9
click at [997, 167] on div at bounding box center [1056, 228] width 507 height 218
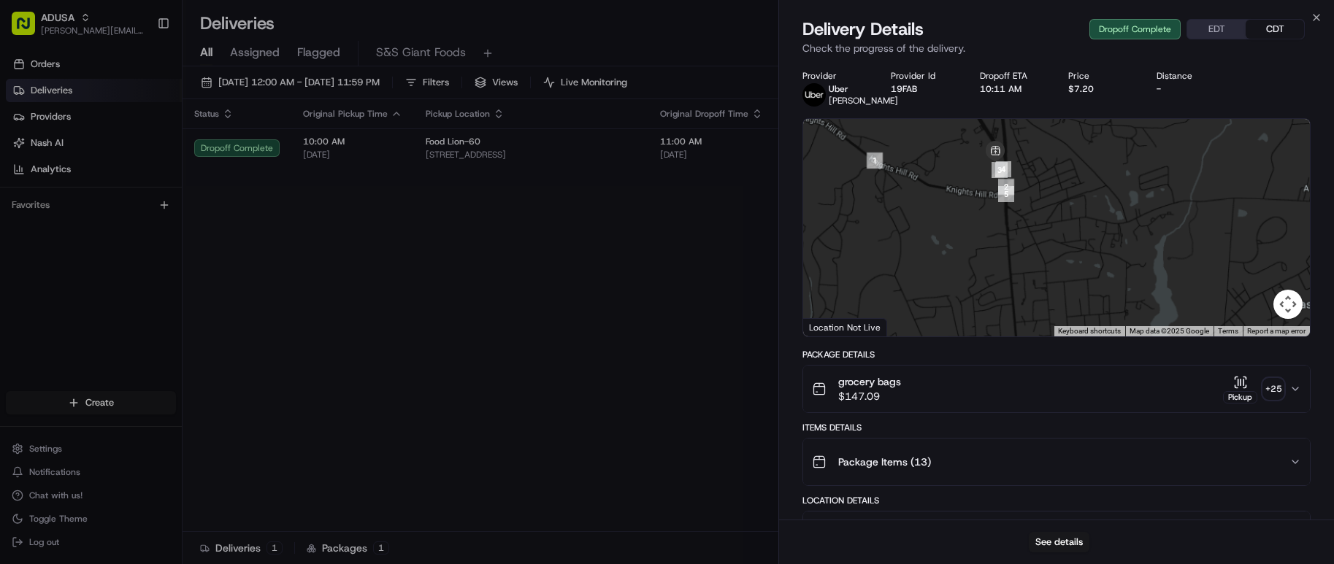
drag, startPoint x: 982, startPoint y: 261, endPoint x: 971, endPoint y: 160, distance: 101.3
click at [967, 166] on div at bounding box center [1056, 228] width 507 height 218
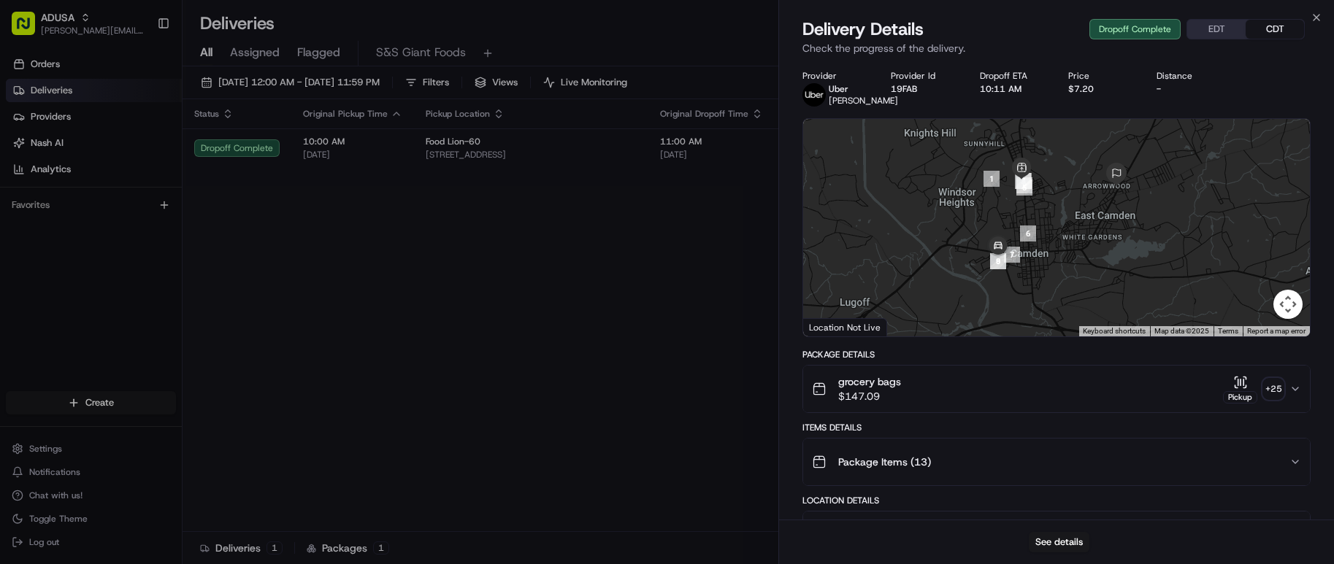
drag, startPoint x: 964, startPoint y: 236, endPoint x: 1024, endPoint y: 214, distance: 63.7
click at [1024, 214] on div at bounding box center [1056, 228] width 507 height 218
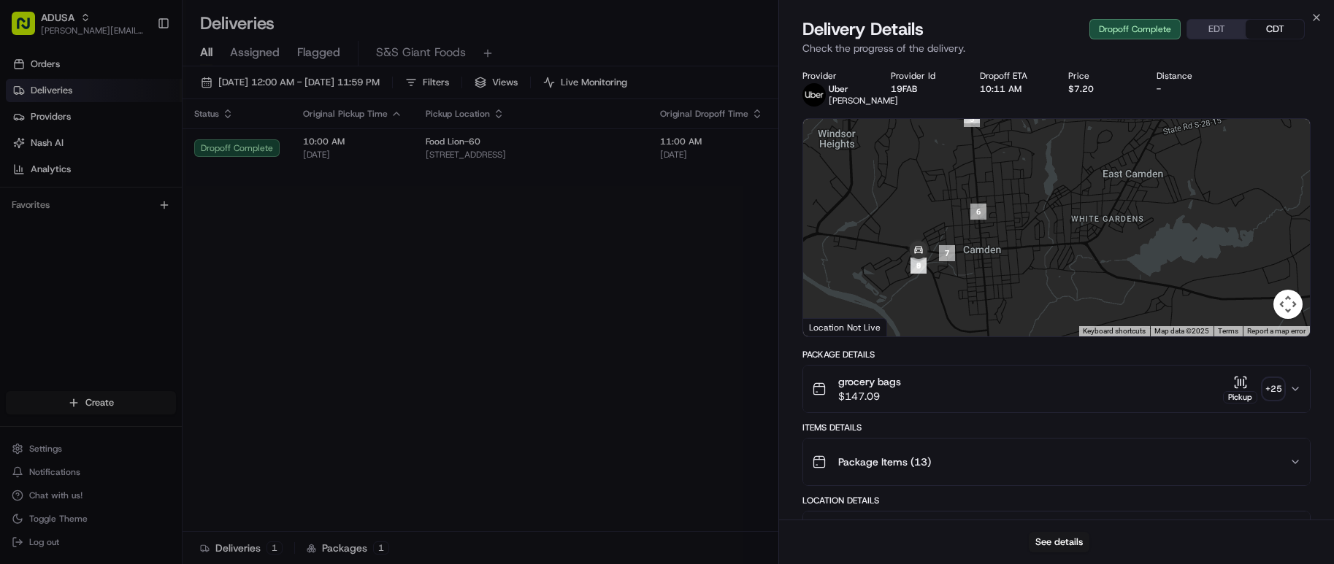
drag, startPoint x: 1061, startPoint y: 222, endPoint x: 1000, endPoint y: 184, distance: 71.5
click at [1000, 184] on div at bounding box center [1056, 228] width 507 height 218
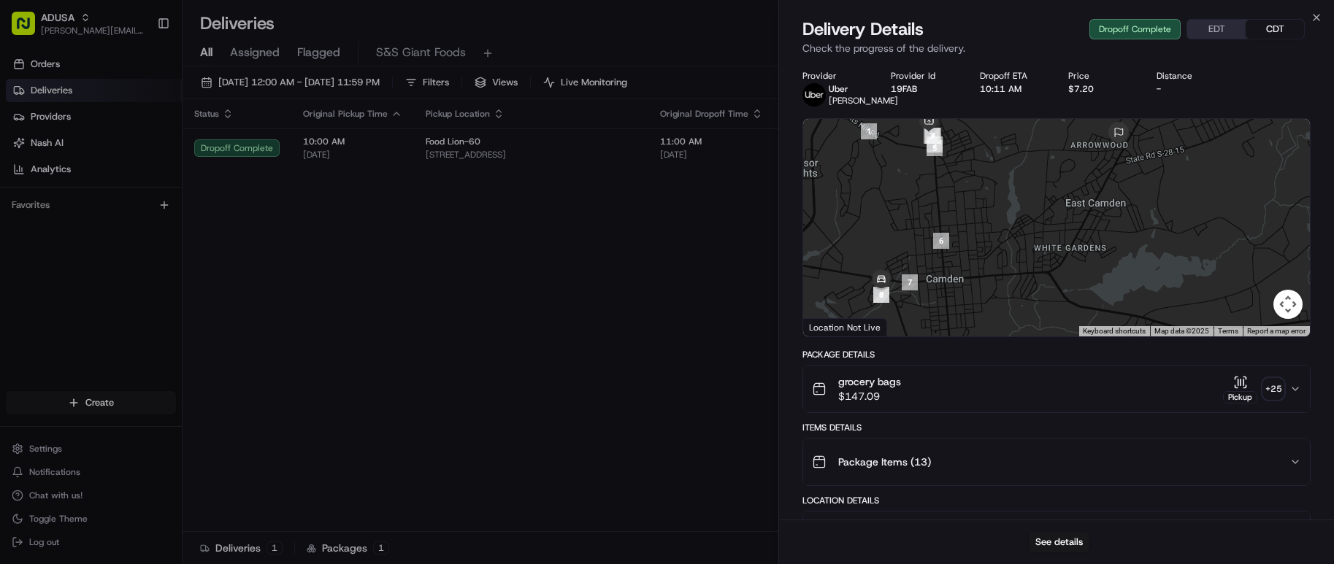
drag, startPoint x: 1101, startPoint y: 160, endPoint x: 1150, endPoint y: 218, distance: 75.6
click at [1150, 218] on div at bounding box center [1056, 228] width 507 height 218
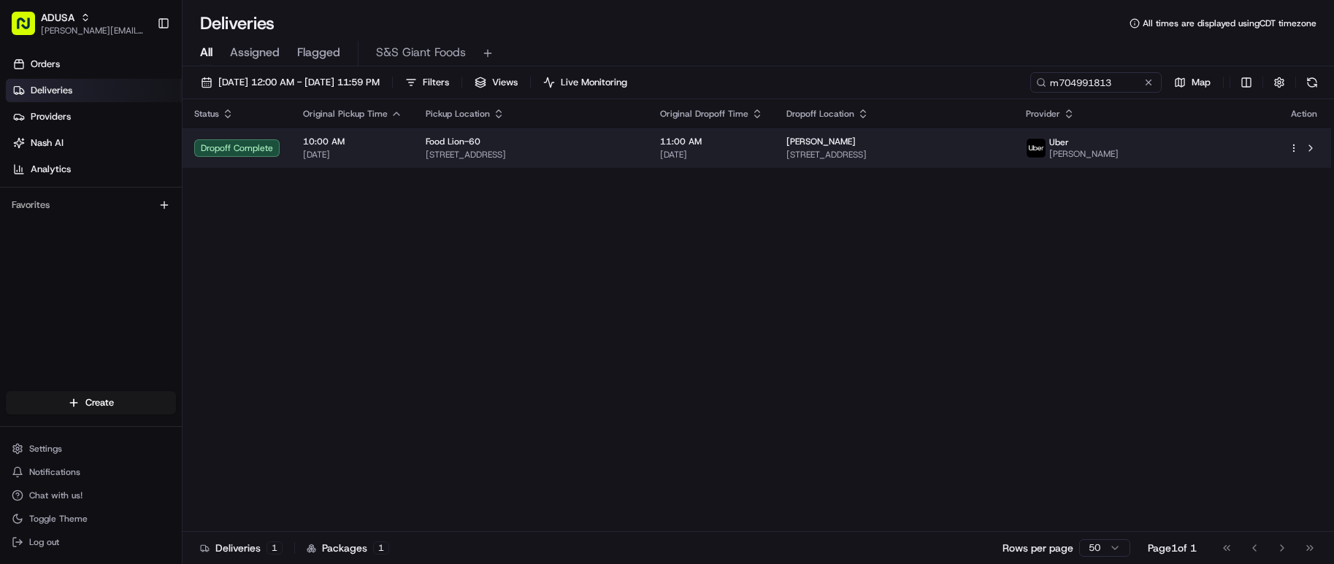
click at [844, 160] on span "1206 State Rd S-28-820, Camden, SC 29020, US" at bounding box center [894, 155] width 216 height 12
click at [1002, 155] on span "1206 State Rd S-28-820, Camden, SC 29020, US" at bounding box center [894, 155] width 216 height 12
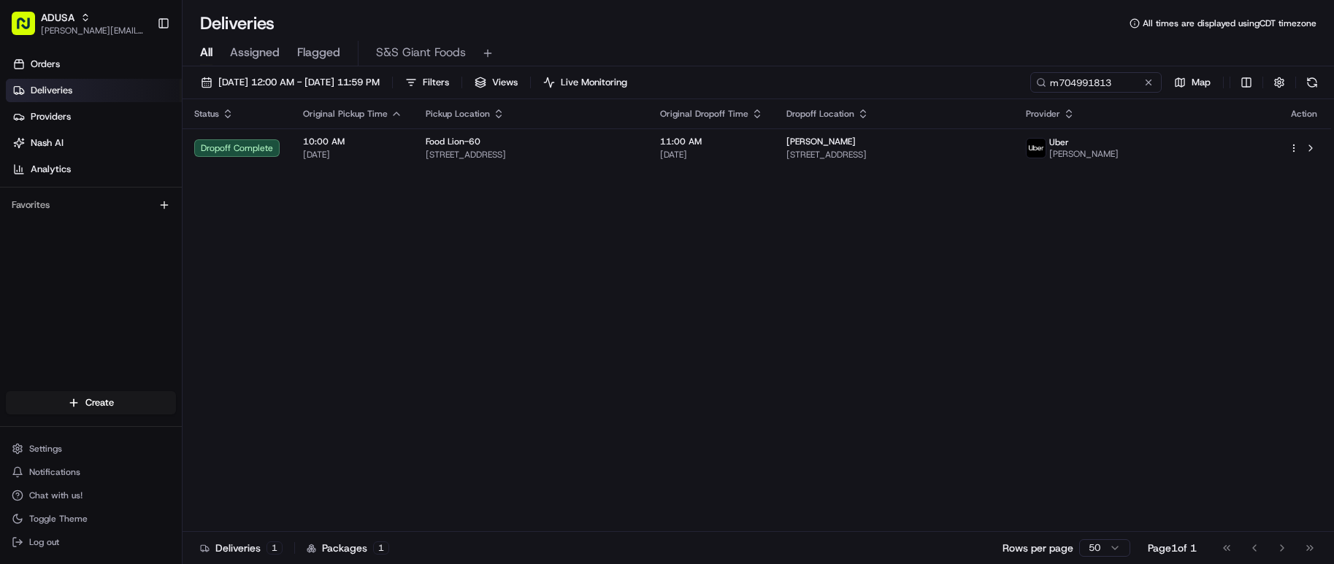
click at [736, 455] on div "Status Original Pickup Time Pickup Location Original Dropoff Time Dropoff Locat…" at bounding box center [756, 315] width 1148 height 433
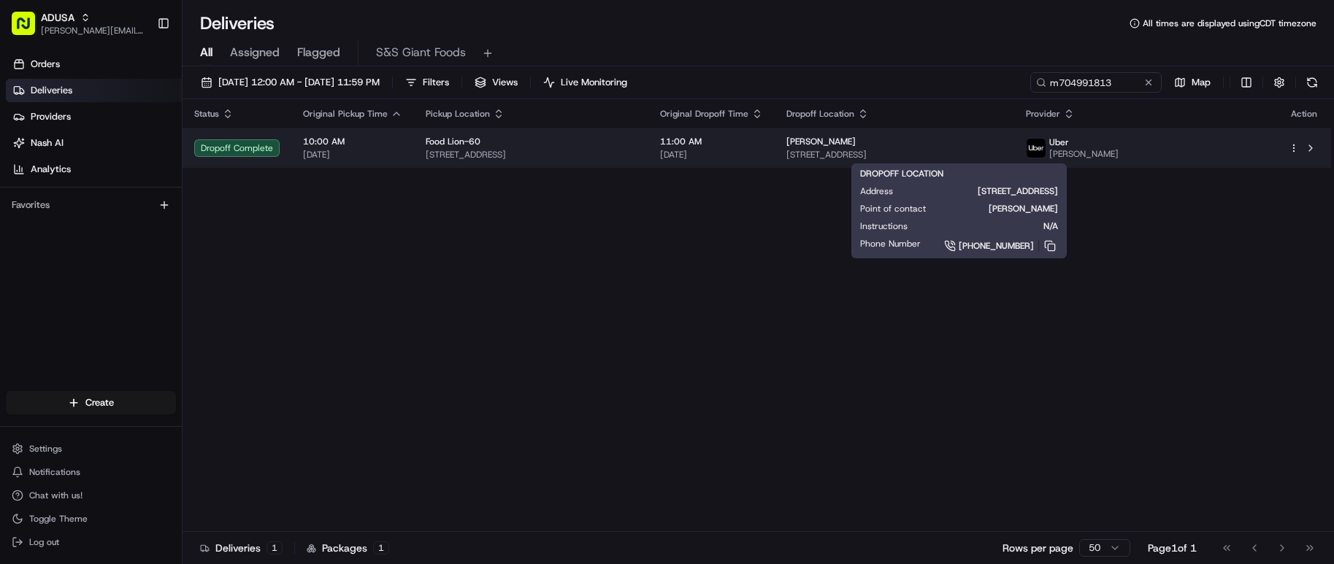
click at [932, 147] on div "Erica Ott" at bounding box center [894, 142] width 216 height 12
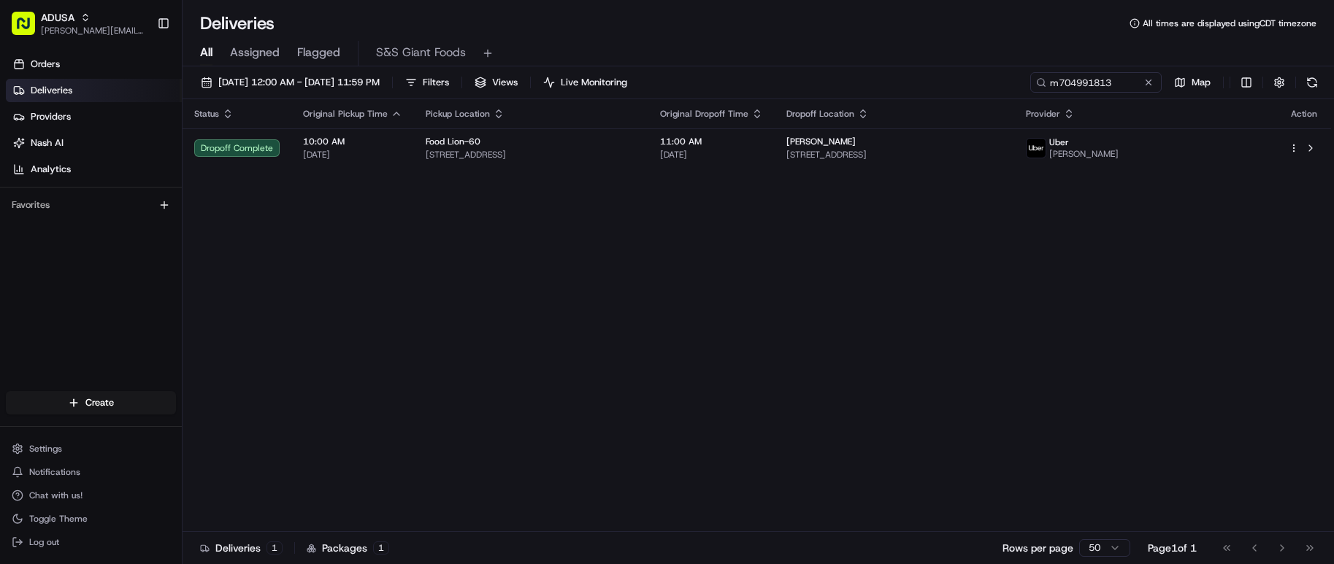
click at [780, 497] on div "Status Original Pickup Time Pickup Location Original Dropoff Time Dropoff Locat…" at bounding box center [756, 315] width 1148 height 433
click at [945, 447] on div "Status Original Pickup Time Pickup Location Original Dropoff Time Dropoff Locat…" at bounding box center [756, 315] width 1148 height 433
click at [1147, 85] on button at bounding box center [1148, 82] width 15 height 15
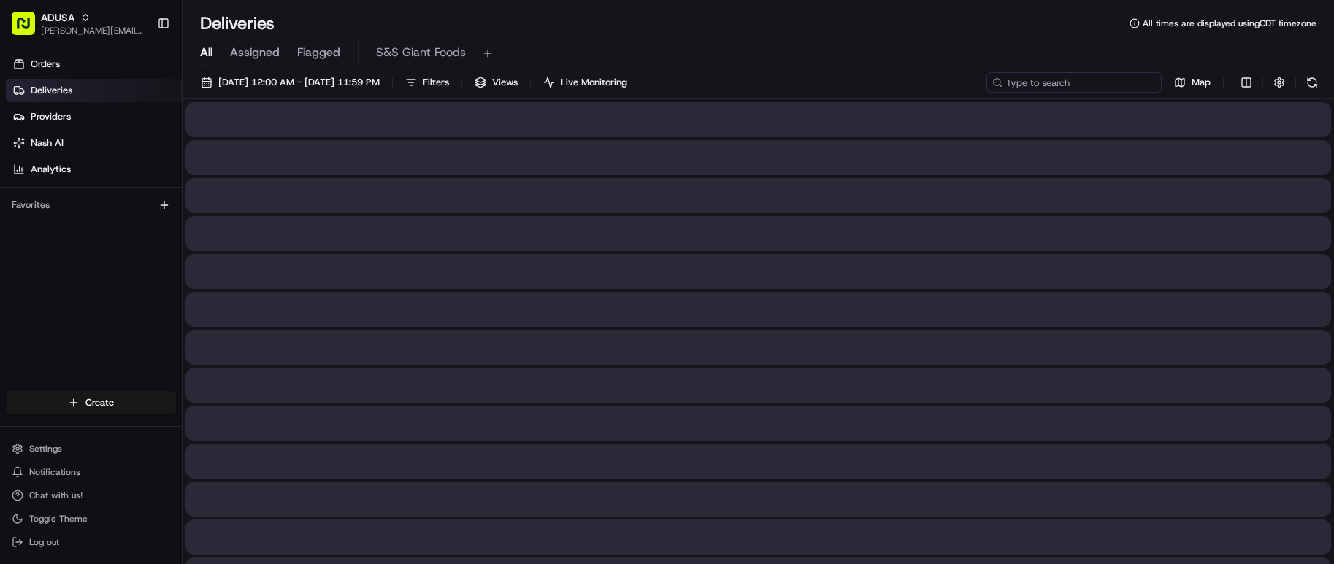
click at [1080, 88] on input at bounding box center [1073, 82] width 175 height 20
paste input "m701220272"
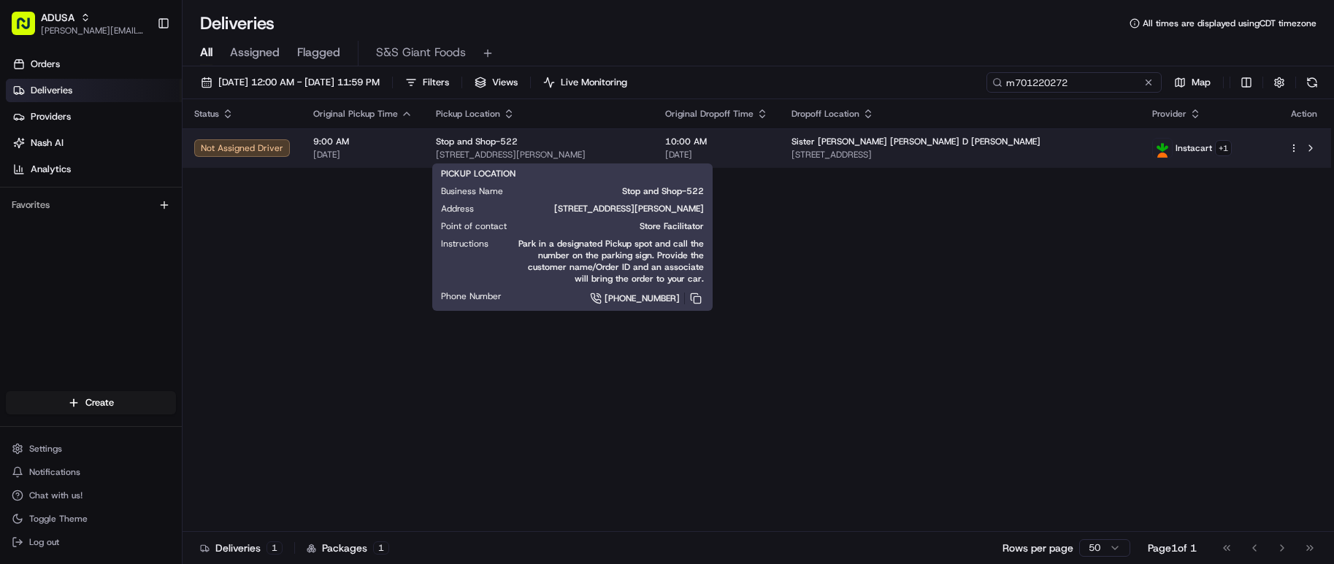
type input "m701220272"
click at [642, 155] on span "111 Vredenburgh Ave, Yonkers, NY 10704, US" at bounding box center [539, 155] width 206 height 12
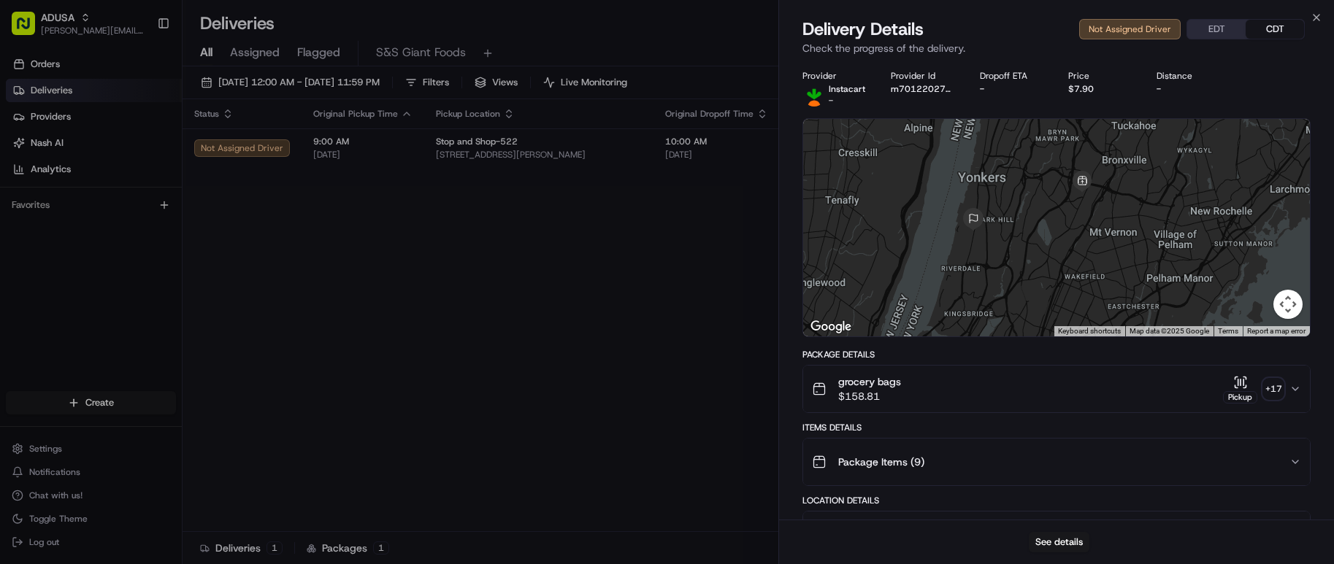
drag, startPoint x: 1056, startPoint y: 231, endPoint x: 1050, endPoint y: 193, distance: 38.4
click at [1050, 193] on div at bounding box center [1056, 228] width 507 height 218
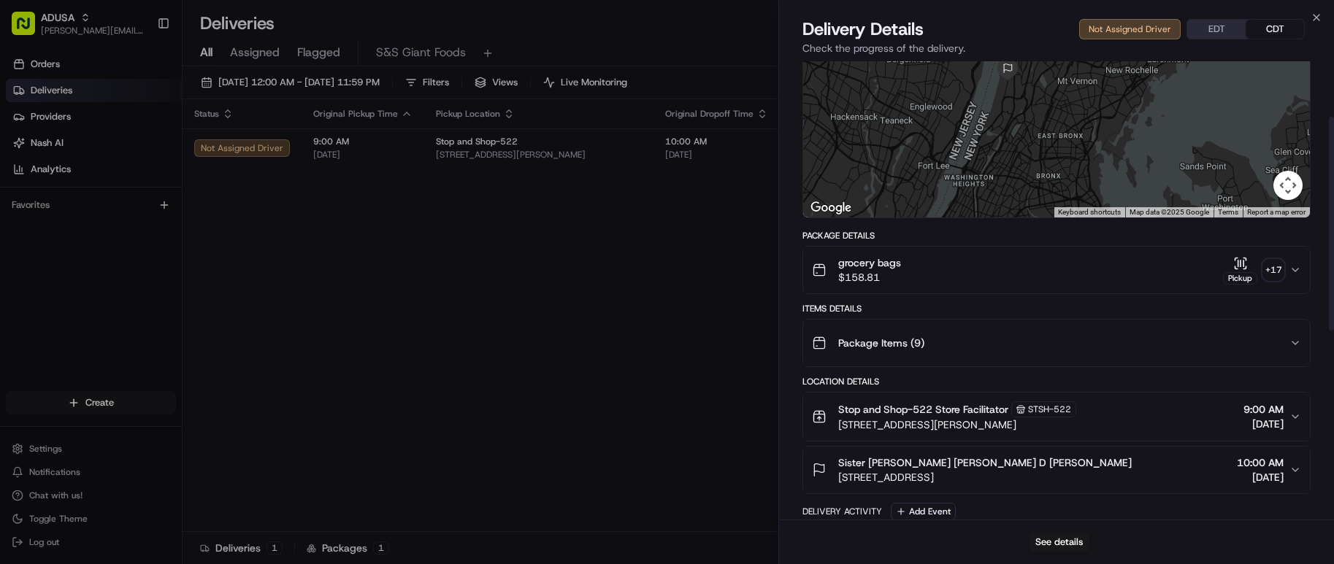
scroll to position [88, 0]
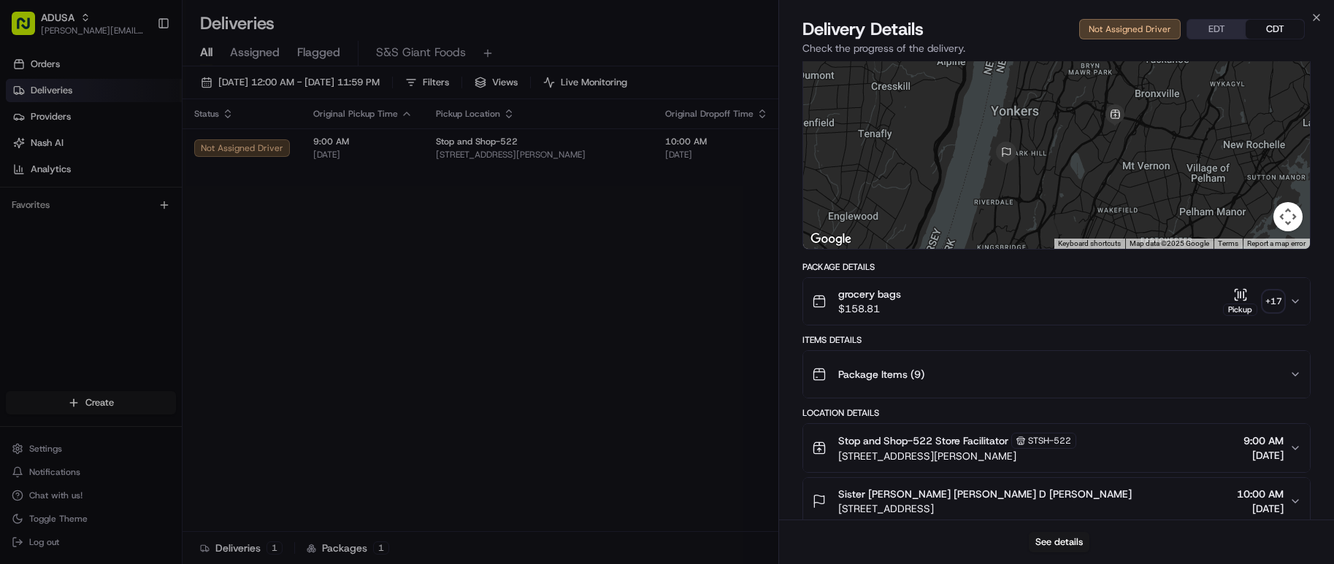
drag, startPoint x: 1067, startPoint y: 136, endPoint x: 1007, endPoint y: 242, distance: 121.6
click at [1007, 242] on div at bounding box center [1056, 140] width 507 height 218
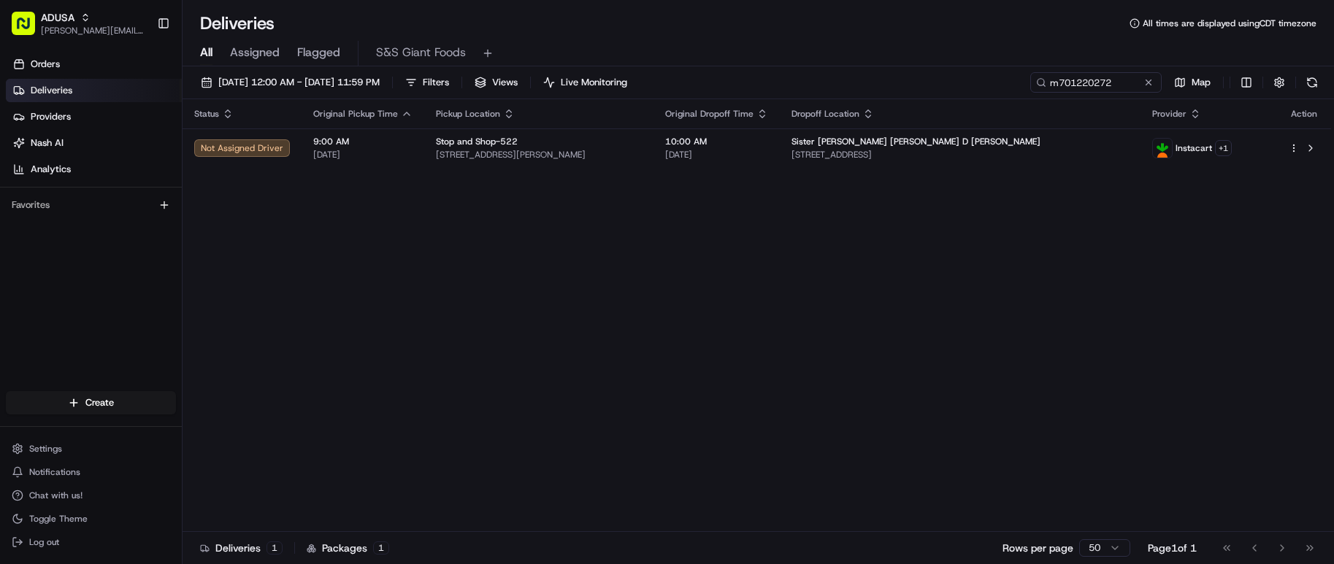
drag, startPoint x: 518, startPoint y: 479, endPoint x: 572, endPoint y: 412, distance: 86.2
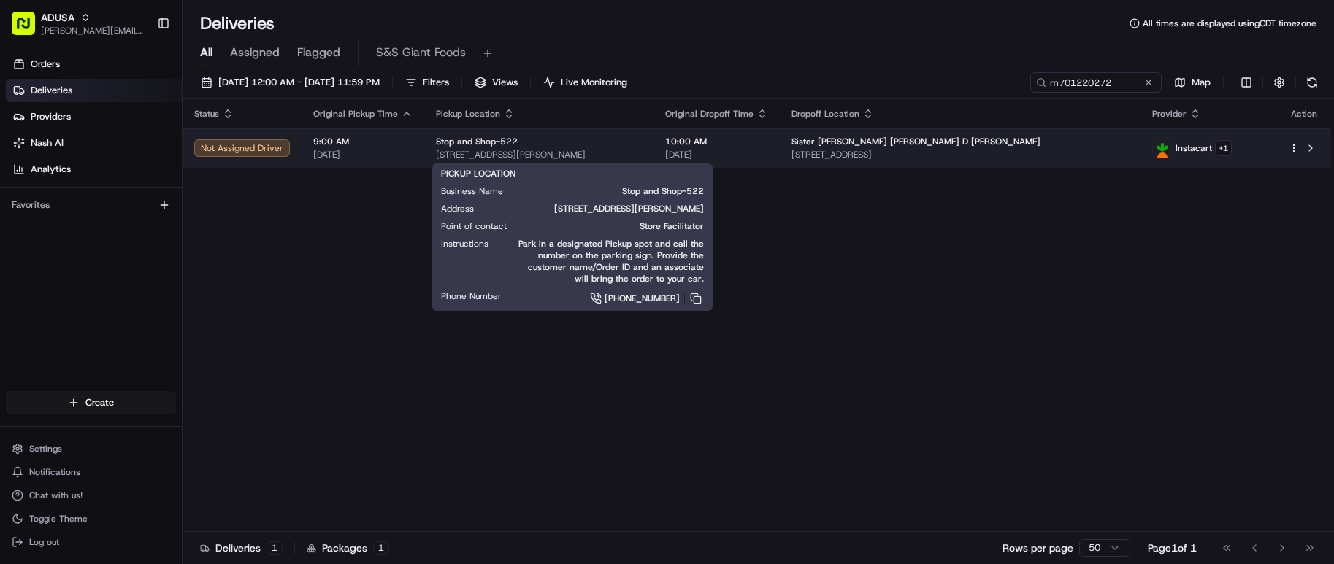
click at [642, 151] on span "111 Vredenburgh Ave, Yonkers, NY 10704, US" at bounding box center [539, 155] width 206 height 12
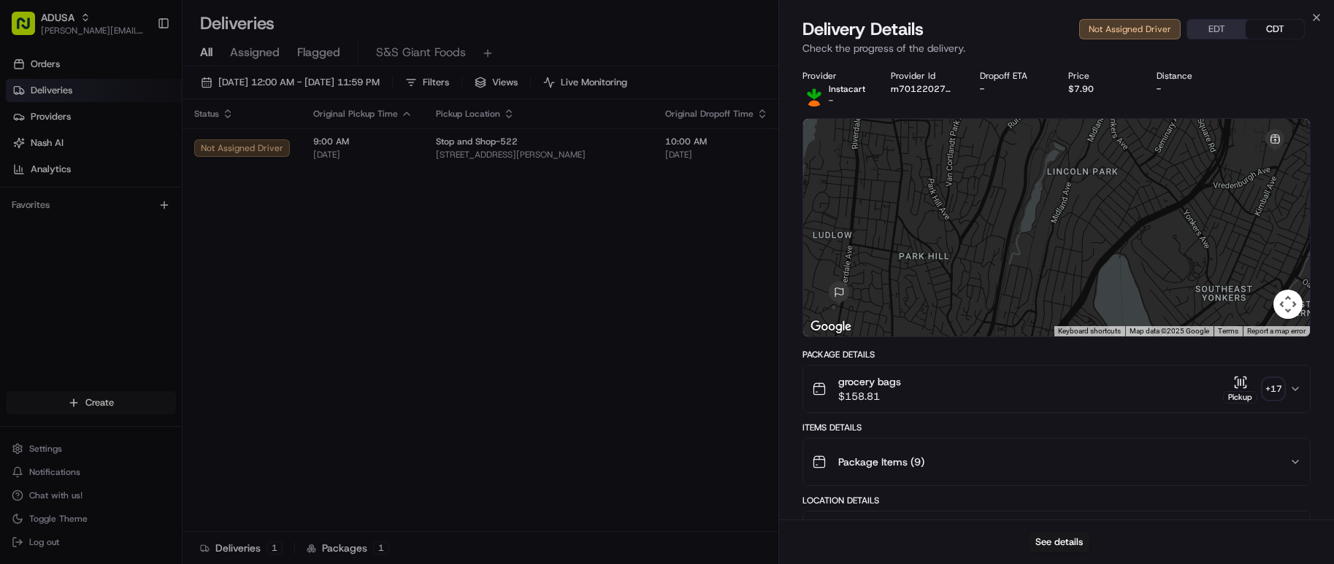
drag, startPoint x: 469, startPoint y: 446, endPoint x: 481, endPoint y: 414, distance: 34.2
